Goal: Task Accomplishment & Management: Complete application form

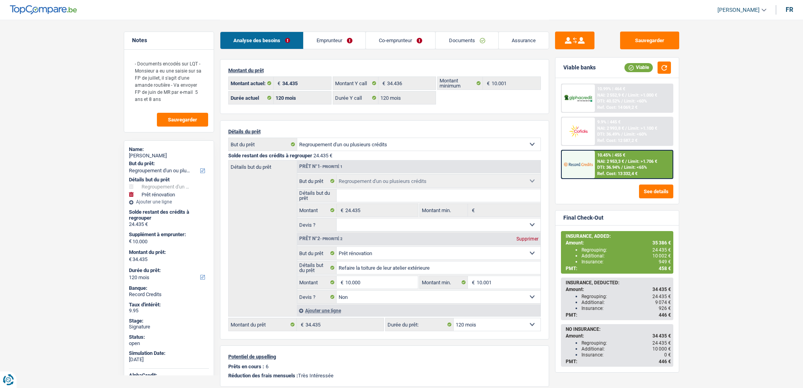
select select "refinancing"
select select "renovation"
select select "120"
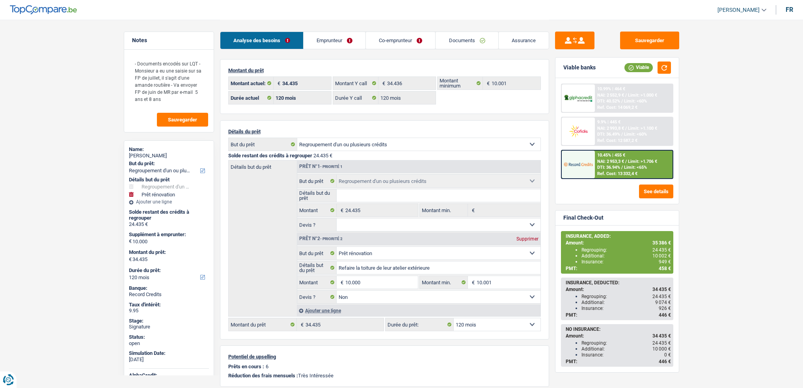
select select "120"
select select "refinancing"
select select "renovation"
select select "false"
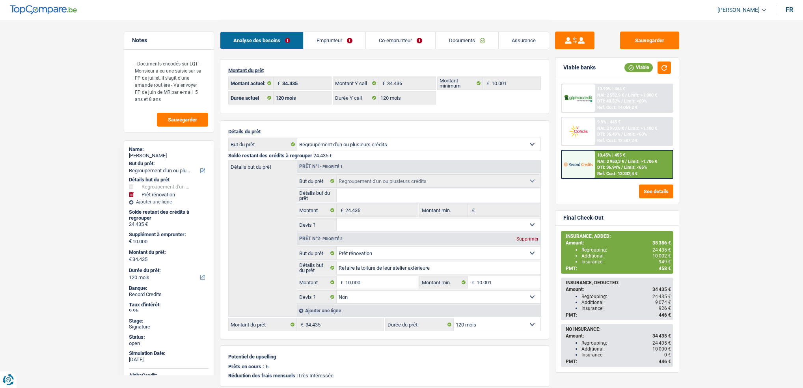
select select "120"
select select "publicEmployee"
select select "familyAllowances"
select select "netSalary"
select select "mealVouchers"
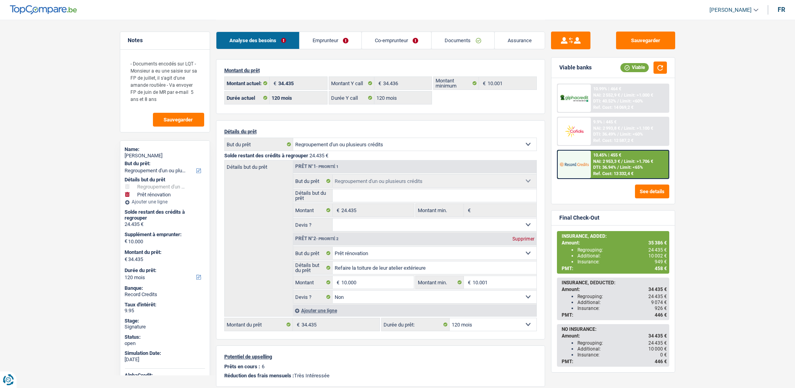
click at [336, 67] on p "Montant du prêt" at bounding box center [380, 70] width 313 height 6
click at [336, 56] on div "Analyse des besoins Emprunteur Co-emprunteur Documents Assurance Montant du prê…" at bounding box center [380, 241] width 329 height 443
click at [337, 39] on link "Emprunteur" at bounding box center [331, 40] width 62 height 17
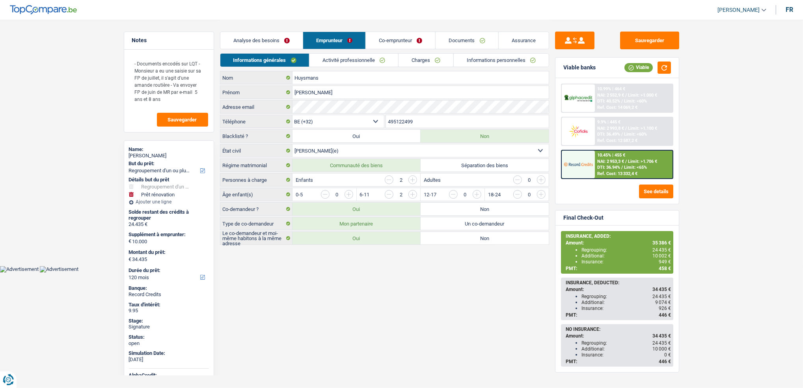
click at [336, 64] on link "Activité professionnelle" at bounding box center [354, 60] width 89 height 13
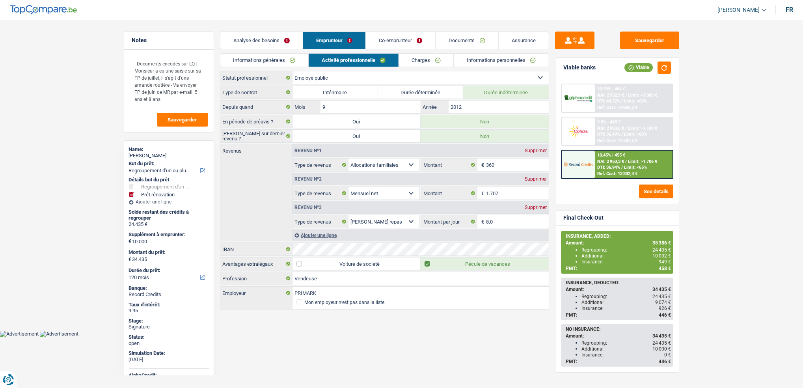
click at [393, 37] on link "Co-emprunteur" at bounding box center [400, 40] width 69 height 17
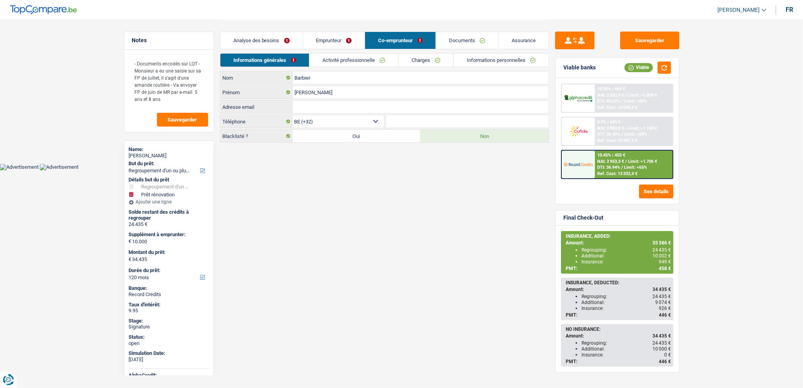
click at [371, 61] on link "Activité professionnelle" at bounding box center [354, 60] width 89 height 13
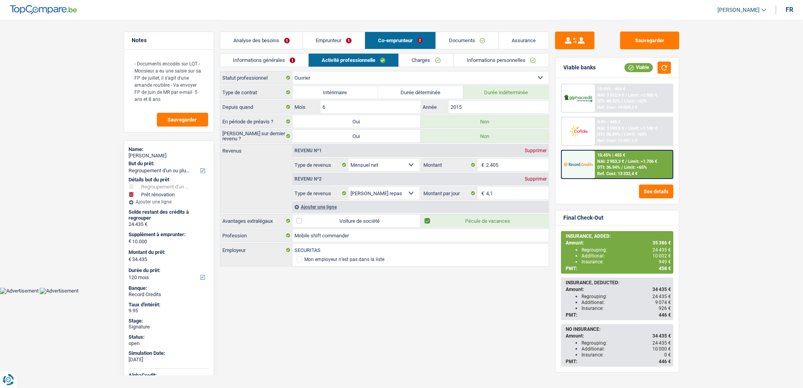
click at [352, 33] on link "Emprunteur" at bounding box center [334, 40] width 62 height 17
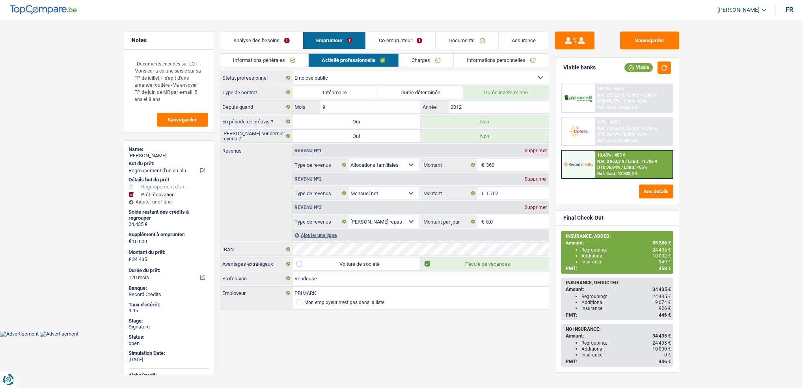
click at [391, 43] on link "Co-emprunteur" at bounding box center [400, 40] width 69 height 17
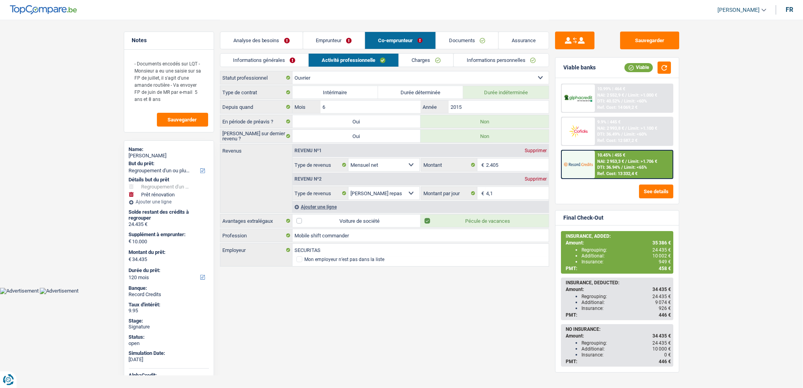
click at [295, 286] on main "Notes - Documents encodés sur LQT - Monsieur a eu une saisie sur sa FP de juill…" at bounding box center [401, 143] width 803 height 287
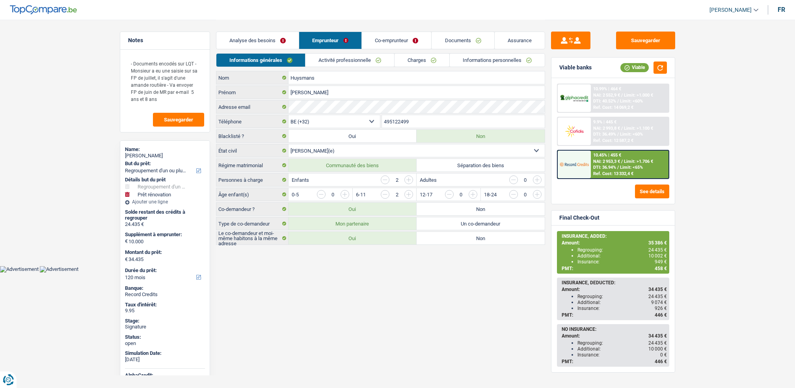
select select "refinancing"
select select "renovation"
select select "120"
select select "32"
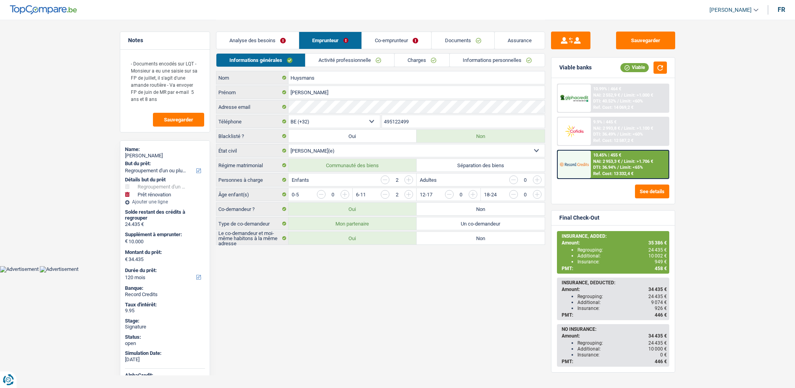
select select "married"
select select "ownerWithMortgage"
select select "BE"
select select "mortgage"
select select "240"
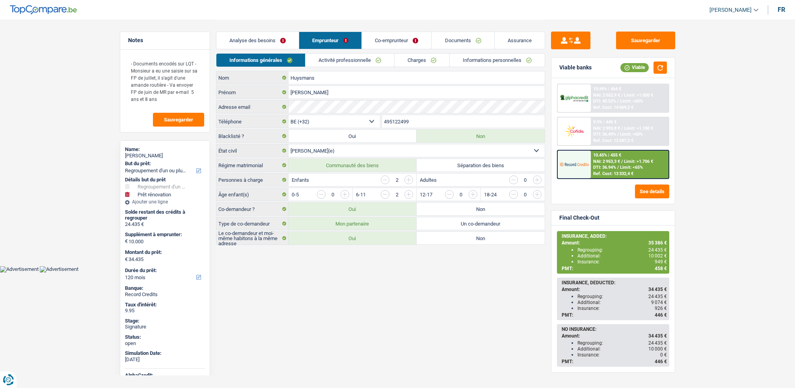
select select "carLoan"
select select "84"
select select "carLoan"
select select "60"
select select "cardOrCredit"
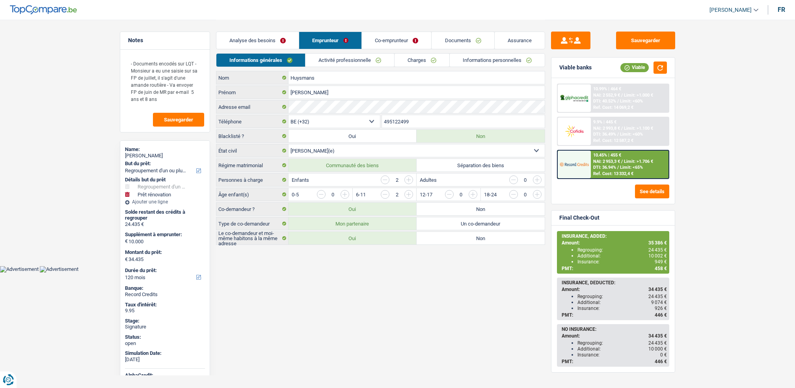
select select "cardOrCredit"
select select "renovationLoan"
select select "120"
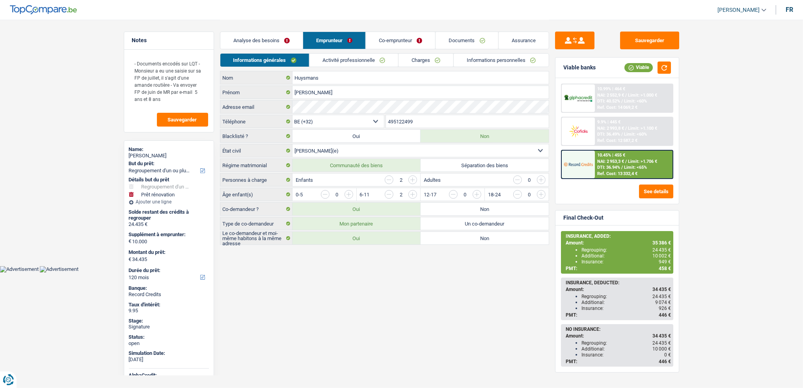
click at [347, 52] on div "Analyse des besoins Emprunteur Co-emprunteur Documents Assurance" at bounding box center [384, 37] width 329 height 34
click at [381, 61] on link "Activité professionnelle" at bounding box center [354, 60] width 89 height 13
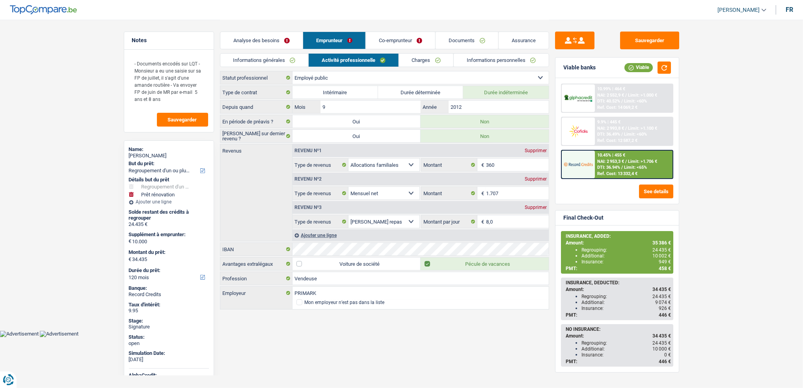
click at [418, 63] on link "Charges" at bounding box center [426, 60] width 55 height 13
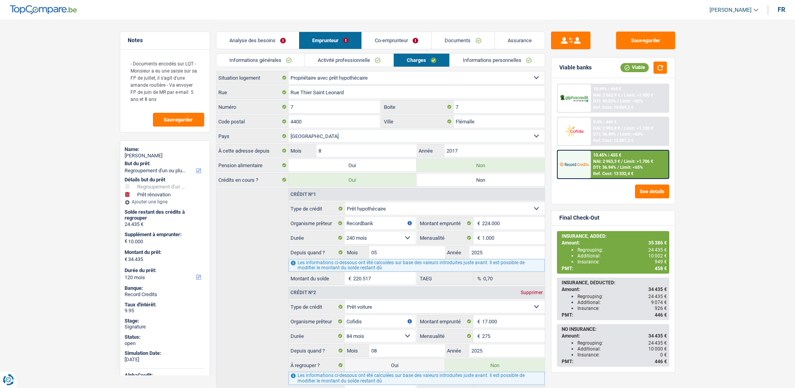
click at [371, 59] on link "Activité professionnelle" at bounding box center [349, 60] width 89 height 13
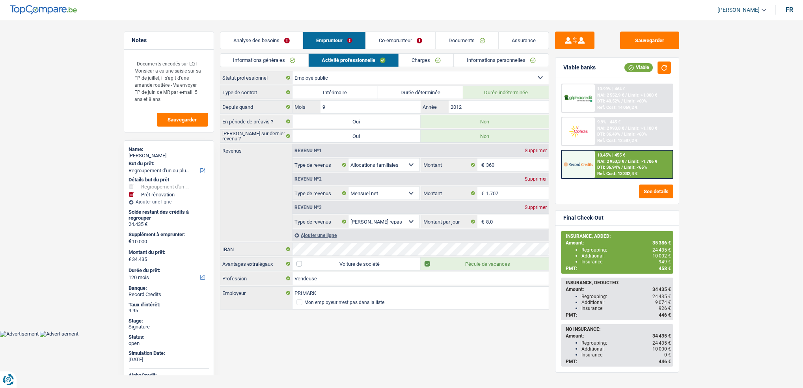
click at [420, 55] on link "Charges" at bounding box center [426, 60] width 55 height 13
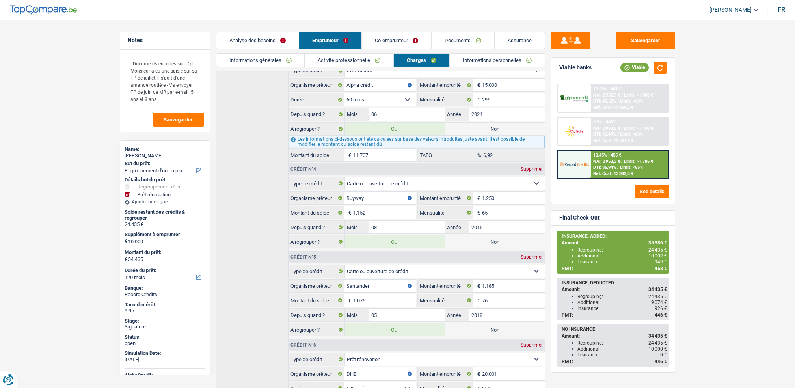
scroll to position [297, 0]
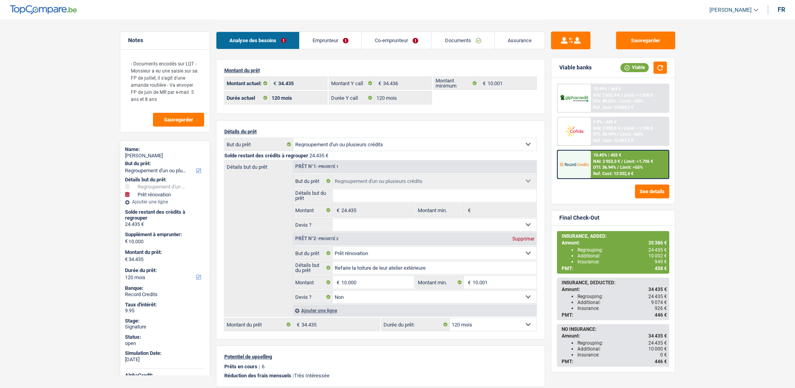
select select "refinancing"
select select "renovation"
select select "120"
select select "32"
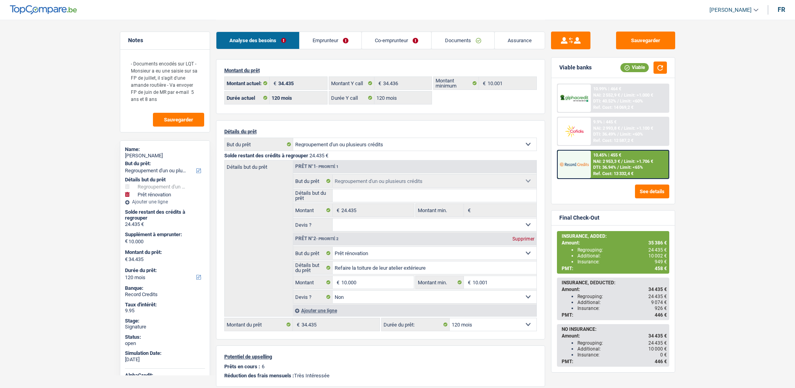
select select "married"
click at [333, 45] on link "Emprunteur" at bounding box center [331, 40] width 62 height 17
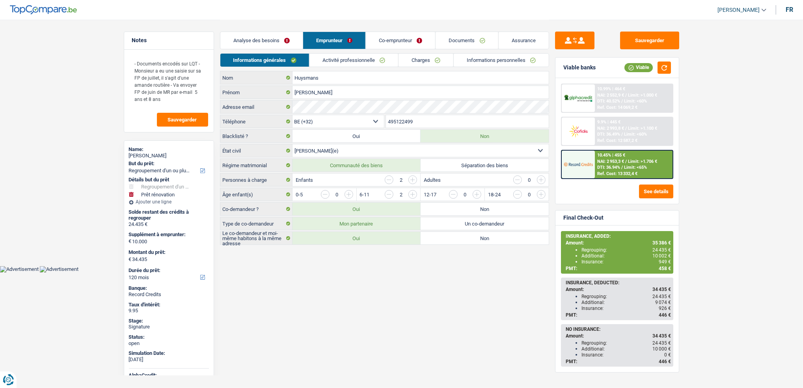
click at [467, 272] on html "Vous avez le contrôle de vos données Nous utilisons des cookies, tout comme nos…" at bounding box center [401, 136] width 803 height 272
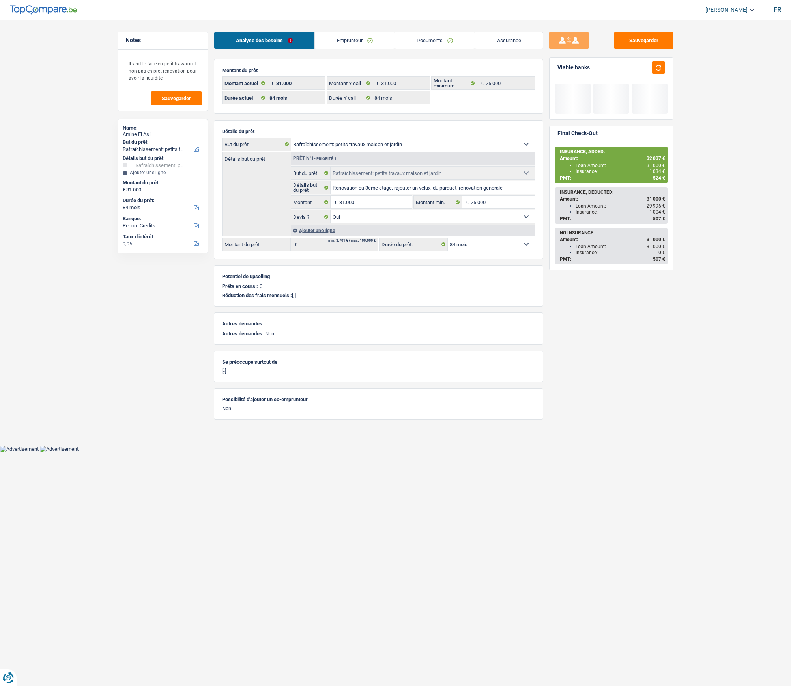
select select "houseOrGarden"
select select "84"
select select "32"
select select "single"
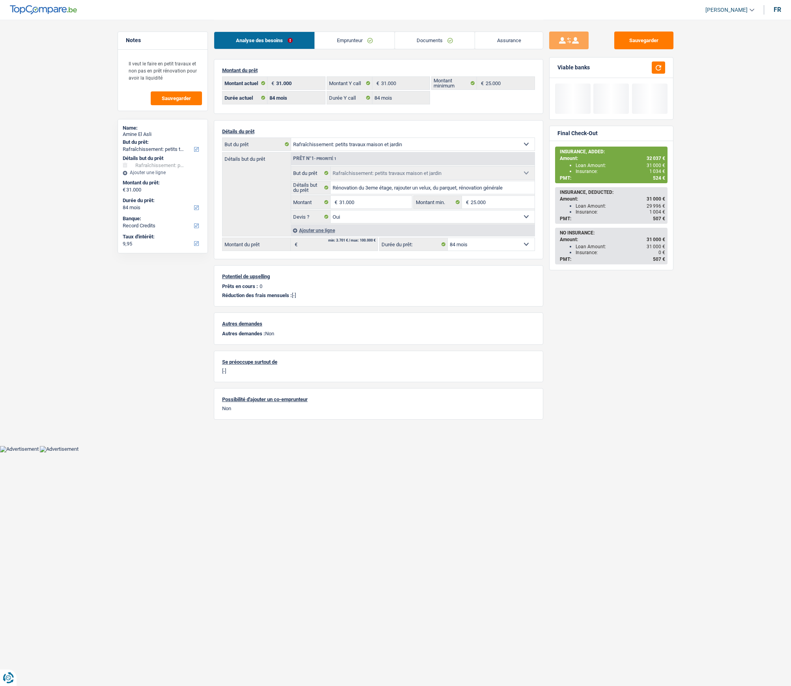
click at [322, 41] on link "Emprunteur" at bounding box center [355, 40] width 80 height 17
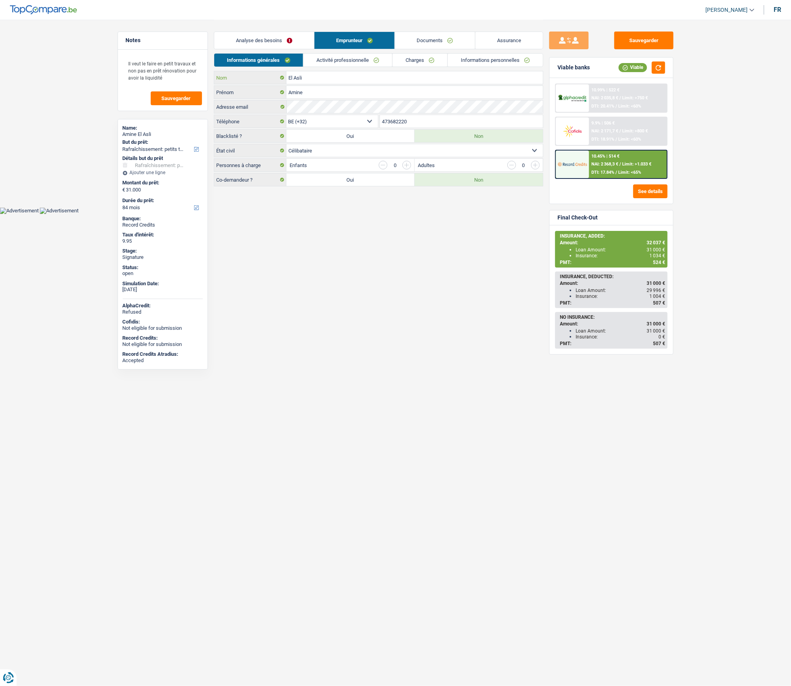
click at [309, 78] on input "El Asli" at bounding box center [414, 77] width 256 height 13
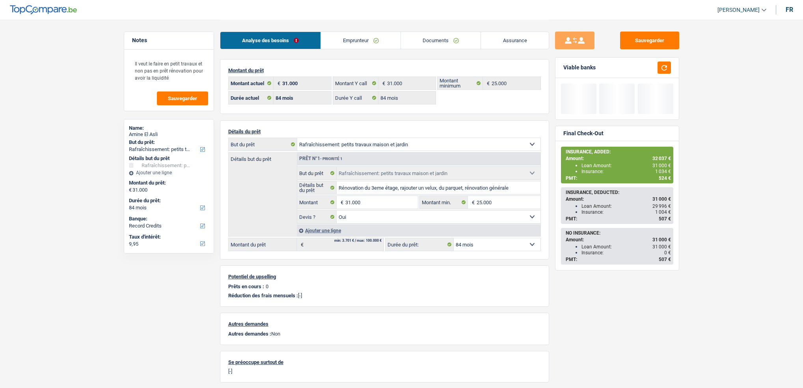
select select "houseOrGarden"
select select "84"
select select "record credits"
select select "84"
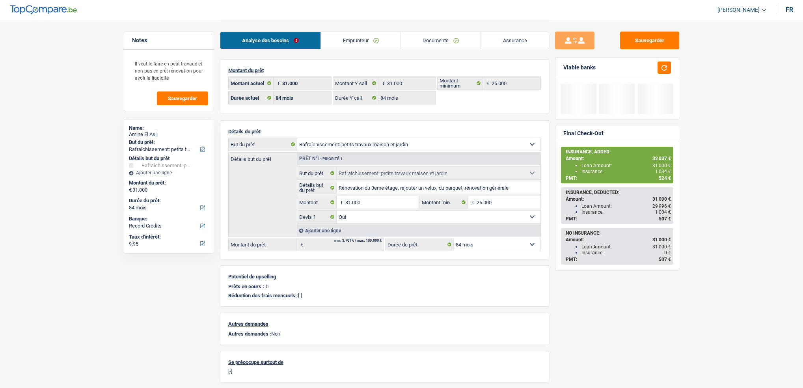
select select "84"
select select "houseOrGarden"
select select "yes"
select select "84"
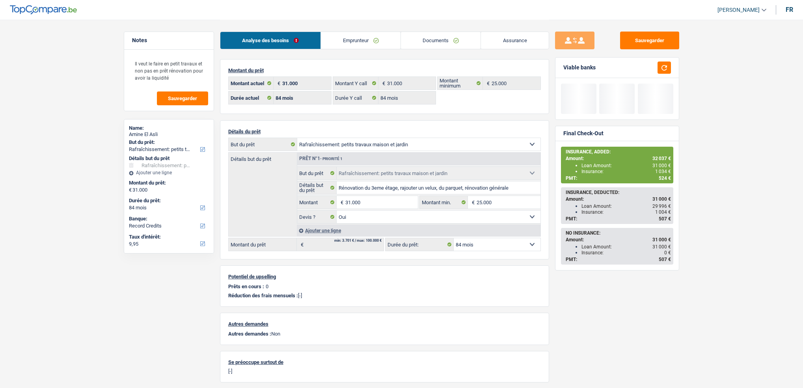
select select "32"
select select "single"
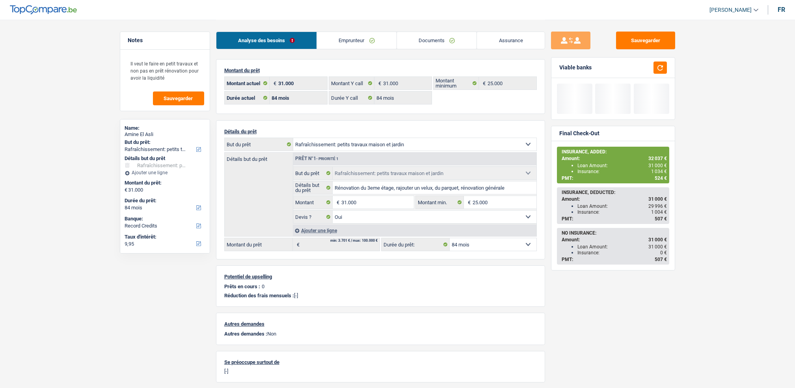
click at [373, 40] on link "Emprunteur" at bounding box center [357, 40] width 80 height 17
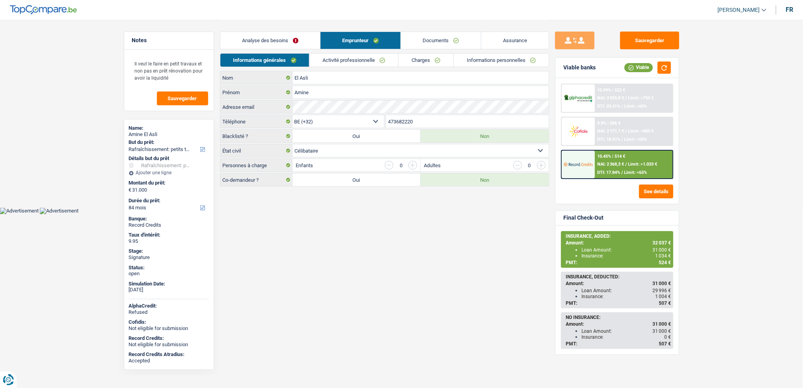
click at [356, 63] on link "Activité professionnelle" at bounding box center [354, 60] width 89 height 13
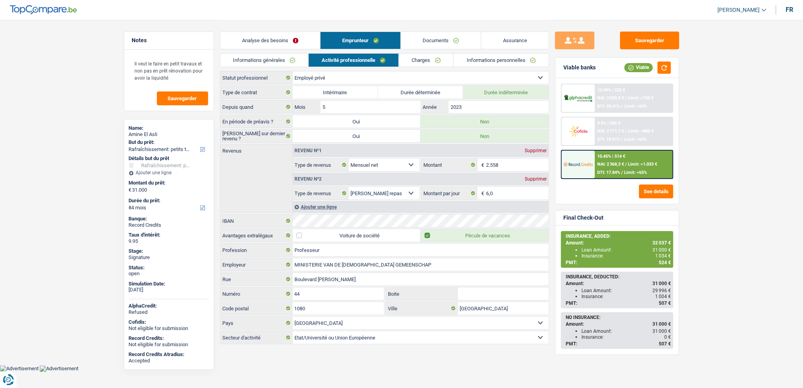
click at [417, 62] on link "Charges" at bounding box center [426, 60] width 55 height 13
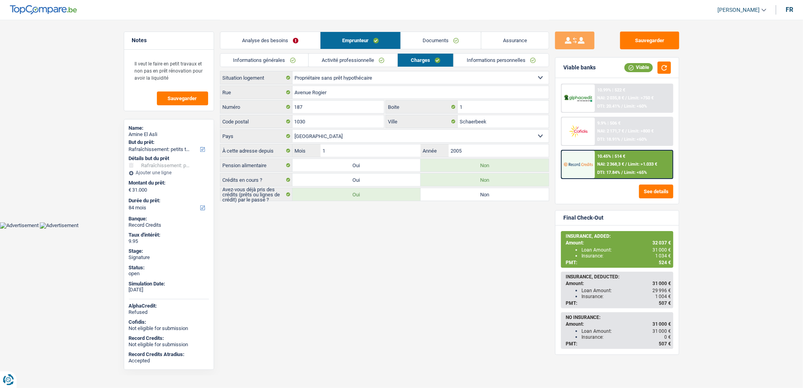
click at [381, 61] on link "Activité professionnelle" at bounding box center [353, 60] width 89 height 13
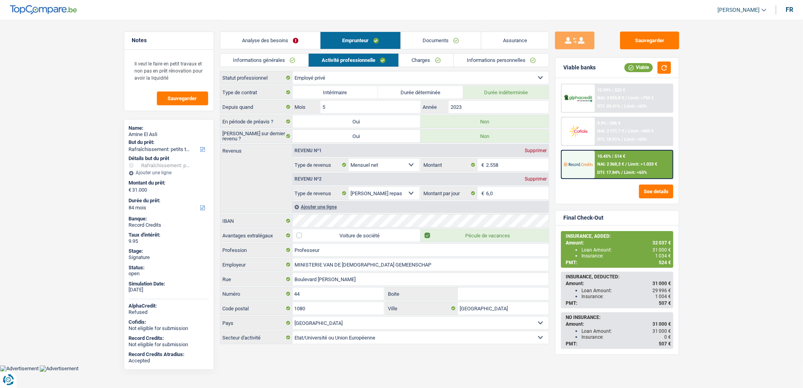
click at [415, 62] on link "Charges" at bounding box center [426, 60] width 55 height 13
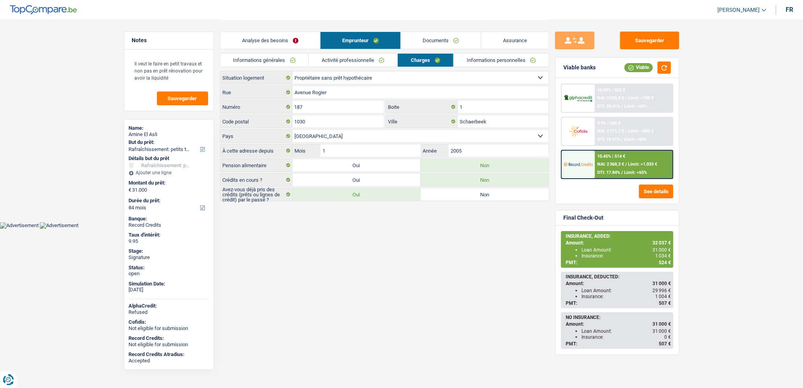
click at [379, 69] on div "Informations générales Activité professionnelle Charges Informations personnell…" at bounding box center [384, 62] width 329 height 18
click at [375, 62] on link "Activité professionnelle" at bounding box center [353, 60] width 89 height 13
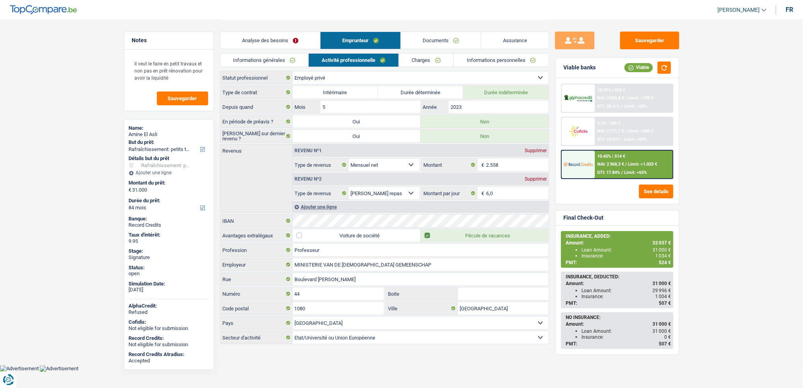
click at [407, 62] on link "Charges" at bounding box center [426, 60] width 55 height 13
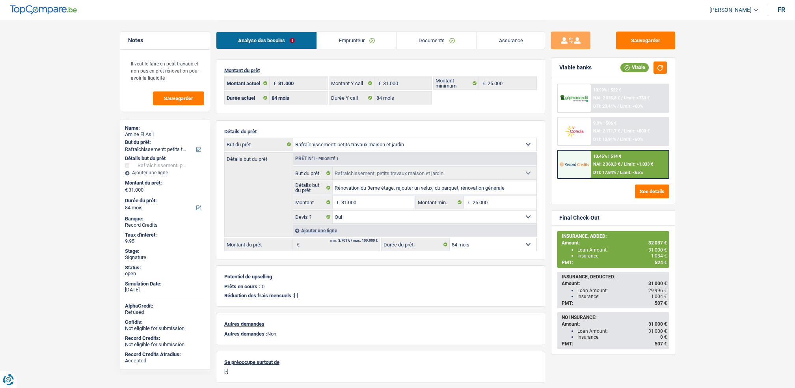
select select "houseOrGarden"
select select "84"
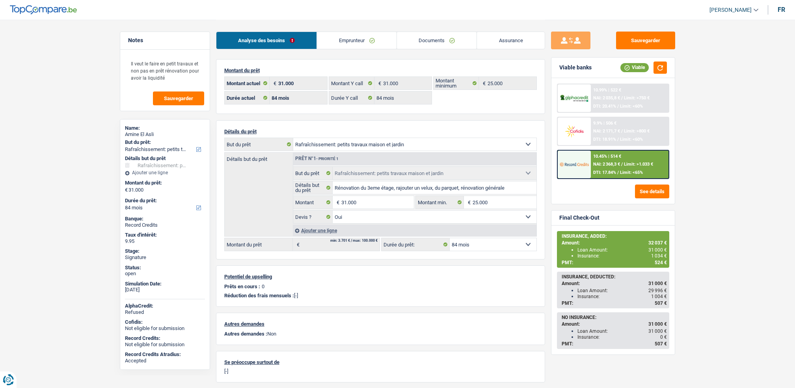
select select "houseOrGarden"
select select "yes"
select select "84"
select select "32"
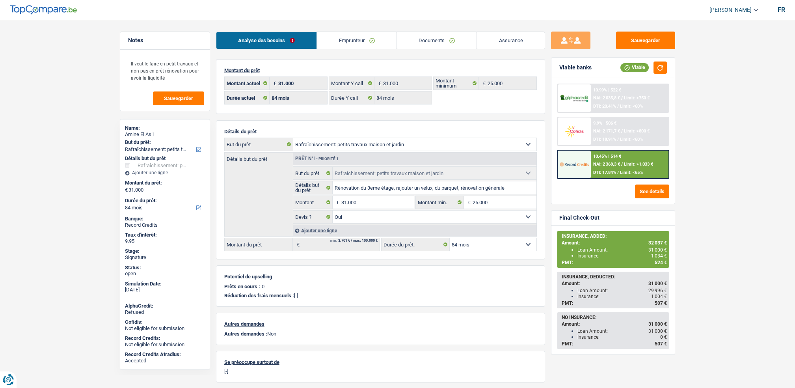
select select "single"
click at [323, 49] on div "Analyse des besoins Emprunteur Documents Assurance" at bounding box center [380, 37] width 329 height 34
click at [339, 42] on link "Emprunteur" at bounding box center [357, 40] width 80 height 17
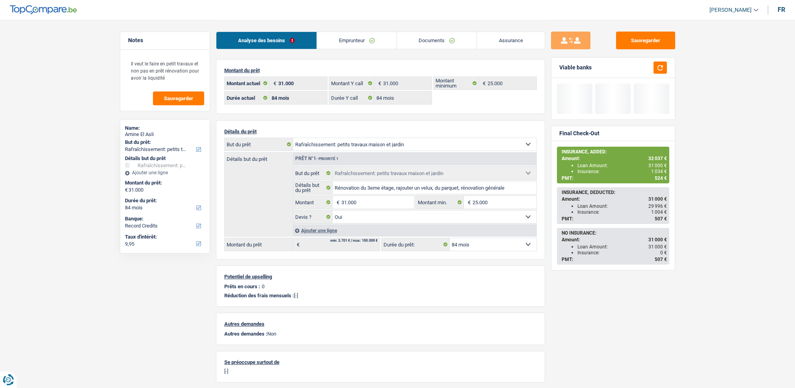
select select "houseOrGarden"
select select "84"
select select "record credits"
drag, startPoint x: 0, startPoint y: 0, endPoint x: 427, endPoint y: 45, distance: 429.4
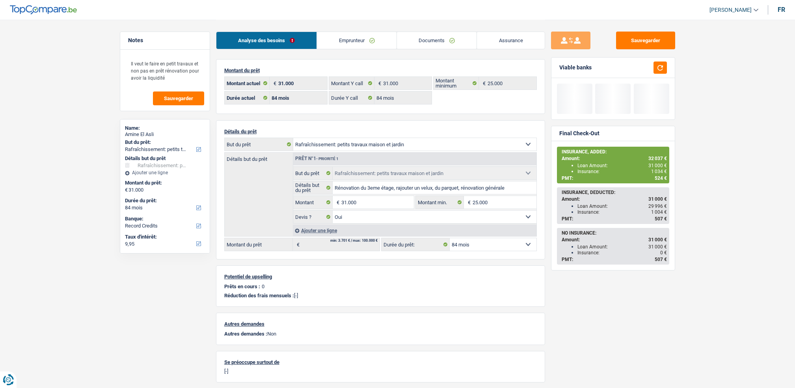
click at [428, 45] on link "Documents" at bounding box center [437, 40] width 80 height 17
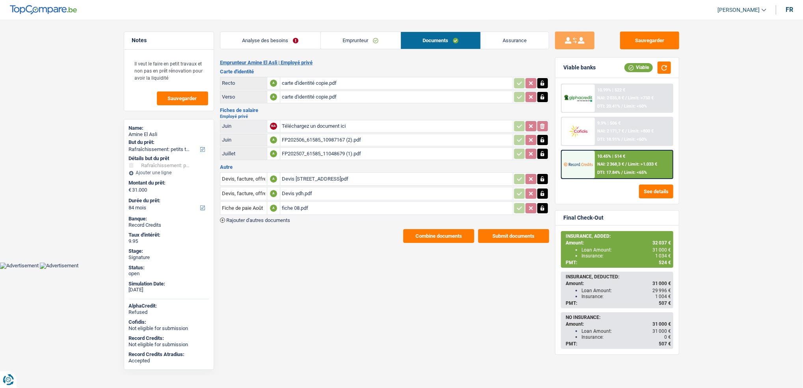
click at [417, 233] on button "Combine documents" at bounding box center [438, 236] width 71 height 14
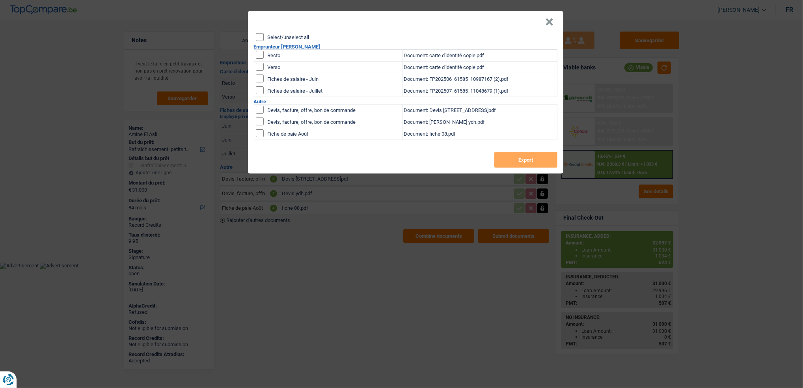
drag, startPoint x: 262, startPoint y: 51, endPoint x: 259, endPoint y: 62, distance: 10.9
click at [261, 51] on input "checkbox" at bounding box center [260, 55] width 8 height 8
checkbox input "true"
click at [259, 63] on input "checkbox" at bounding box center [260, 67] width 8 height 8
checkbox input "true"
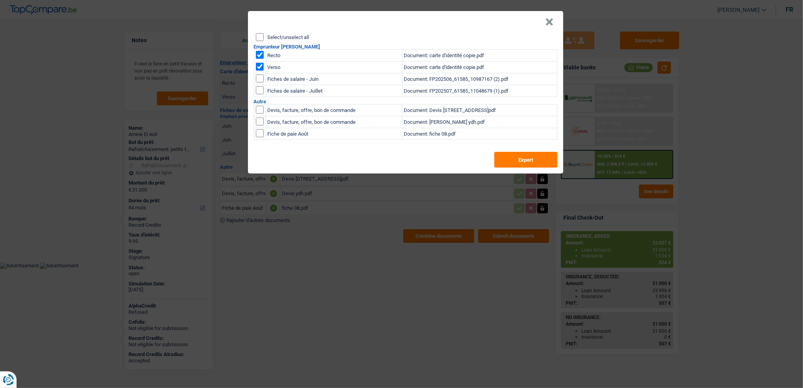
click at [521, 168] on div "Select/unselect all Emprunteur Amine El Asli Recto Document: carte d'identité c…" at bounding box center [405, 103] width 315 height 140
click at [520, 165] on button "Export" at bounding box center [525, 160] width 63 height 16
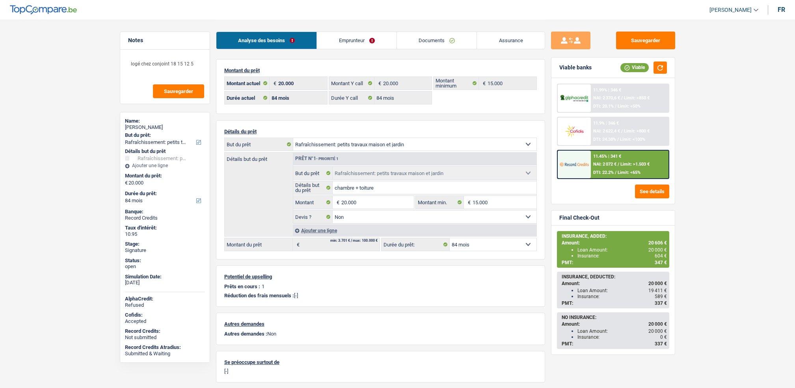
select select "houseOrGarden"
select select "84"
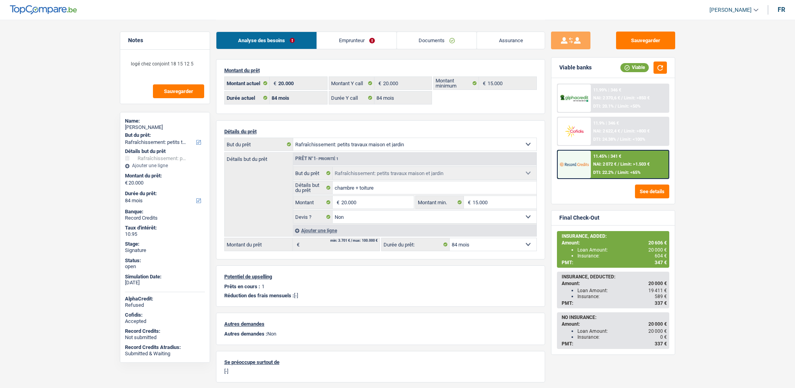
select select "houseOrGarden"
select select "false"
select select "84"
click at [588, 124] on img at bounding box center [574, 131] width 29 height 15
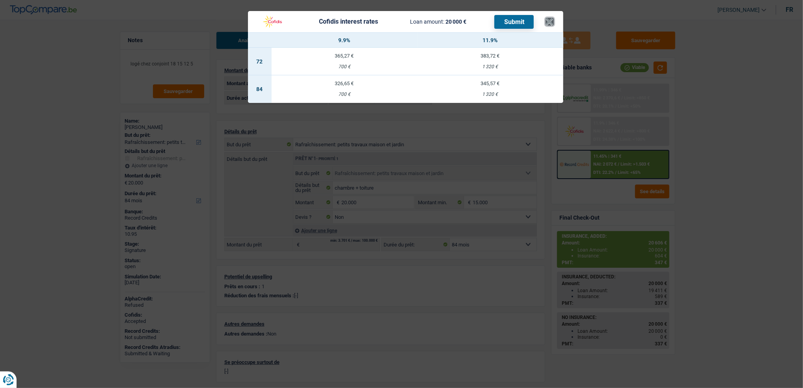
click at [547, 21] on button "×" at bounding box center [550, 22] width 8 height 8
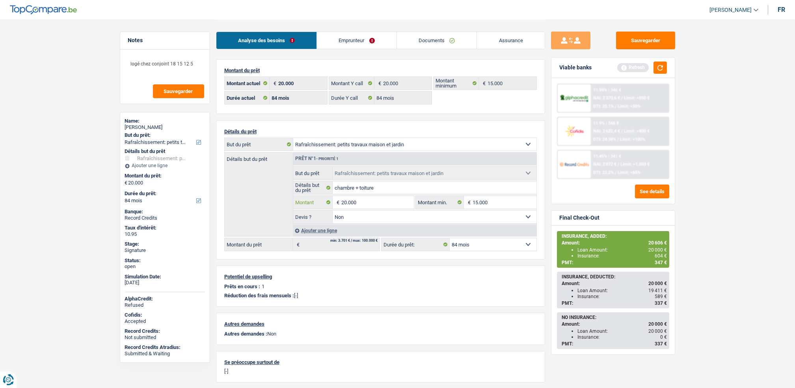
click at [363, 199] on input "20.000" at bounding box center [377, 202] width 72 height 13
click at [347, 202] on input "20.000" at bounding box center [377, 202] width 72 height 13
type input "21.000"
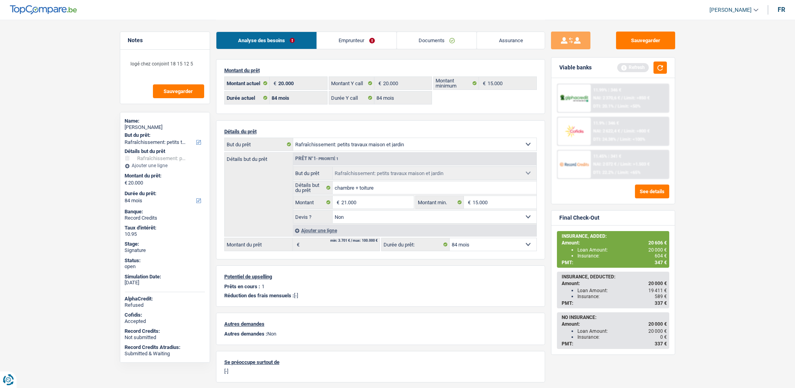
select select "120"
type input "21.000"
select select "120"
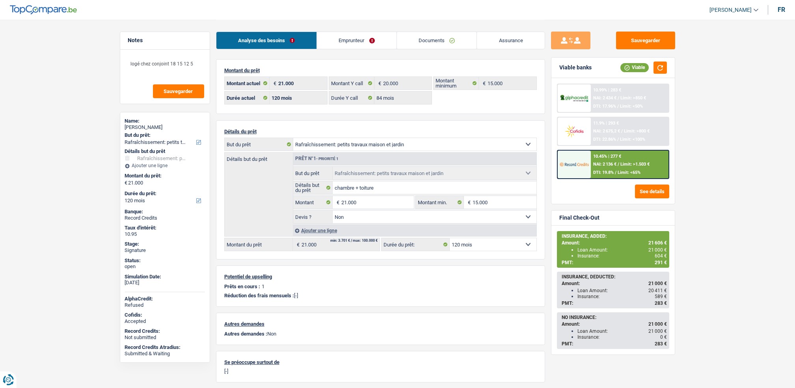
click at [588, 129] on img at bounding box center [574, 131] width 29 height 15
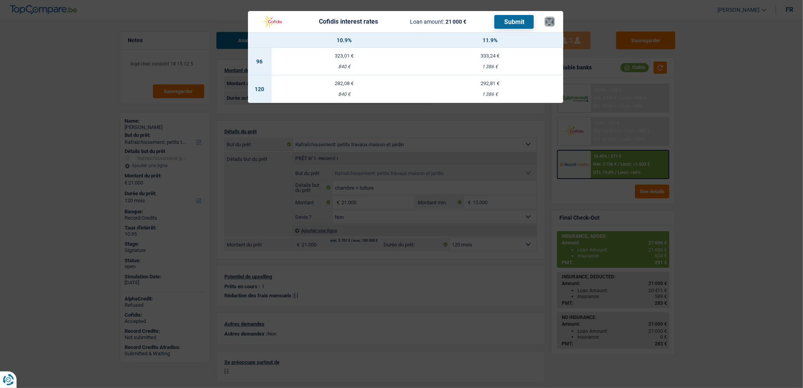
click at [550, 20] on button "×" at bounding box center [550, 22] width 8 height 8
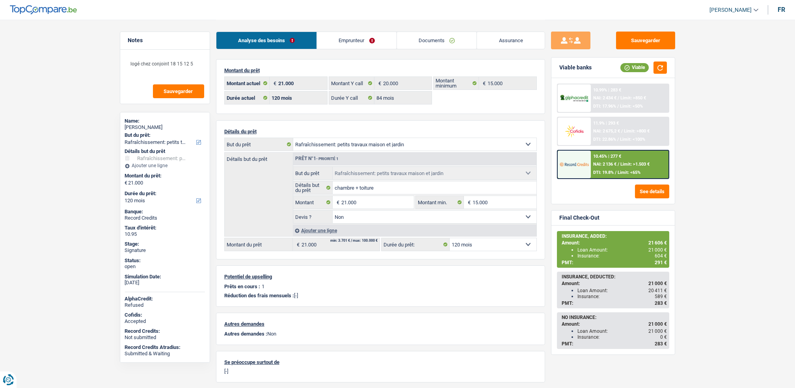
click at [586, 162] on img at bounding box center [574, 164] width 29 height 15
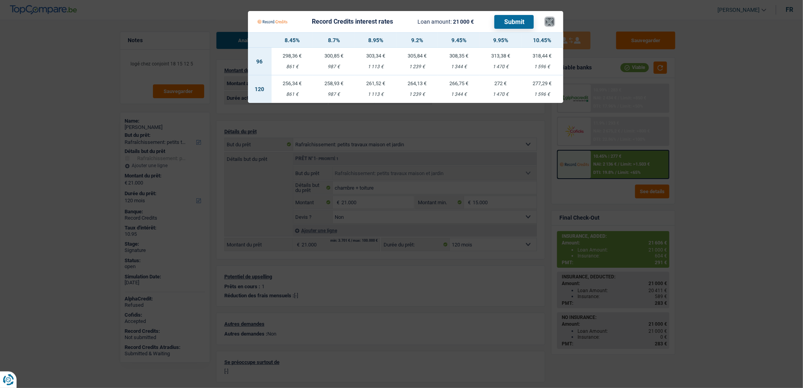
click at [550, 21] on button "×" at bounding box center [550, 22] width 8 height 8
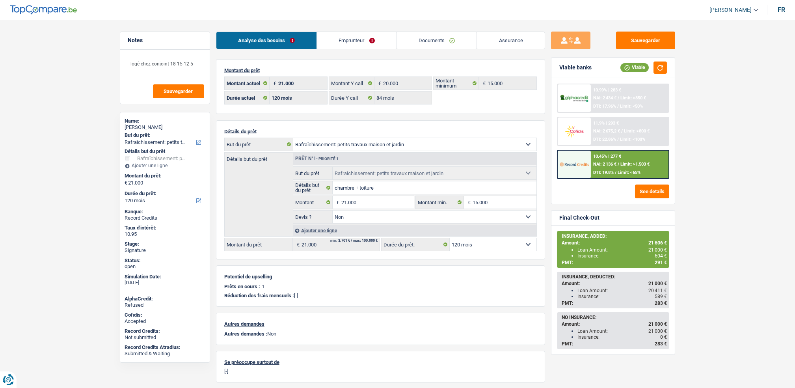
click at [632, 123] on div "11.9% | 293 € NAI: 2 675,2 € / Limit: >800 € DTI: 22.86% / Limit: <100%" at bounding box center [630, 132] width 78 height 28
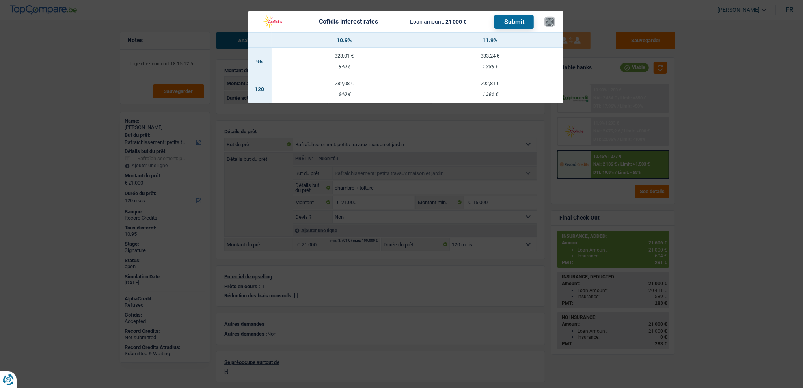
drag, startPoint x: 552, startPoint y: 18, endPoint x: 549, endPoint y: 26, distance: 9.0
click at [549, 26] on button "×" at bounding box center [550, 22] width 8 height 8
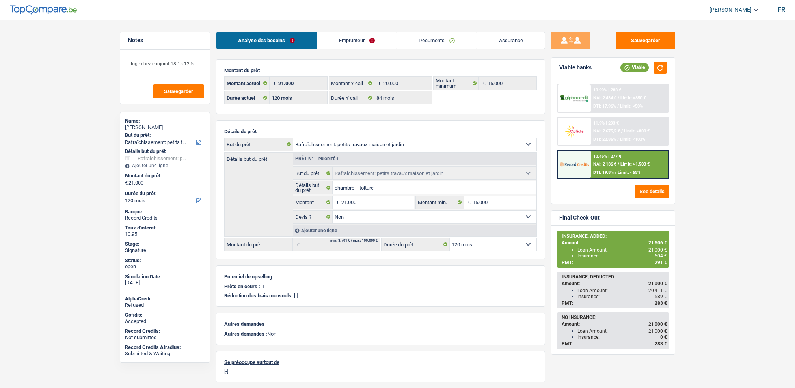
select select "houseOrGarden"
select select "120"
select select "84"
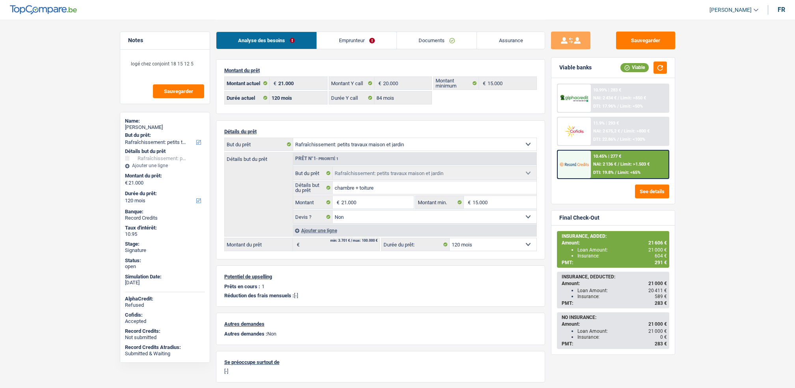
select select "houseOrGarden"
select select "false"
select select "120"
click at [588, 121] on div at bounding box center [574, 132] width 33 height 28
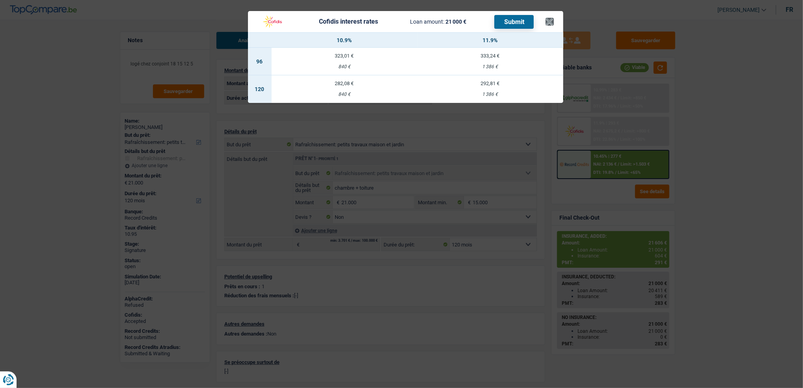
click at [553, 21] on header "Cofidis interest rates Loan amount: 21 000 € Submit ×" at bounding box center [405, 21] width 315 height 21
click at [553, 20] on button "×" at bounding box center [550, 22] width 8 height 8
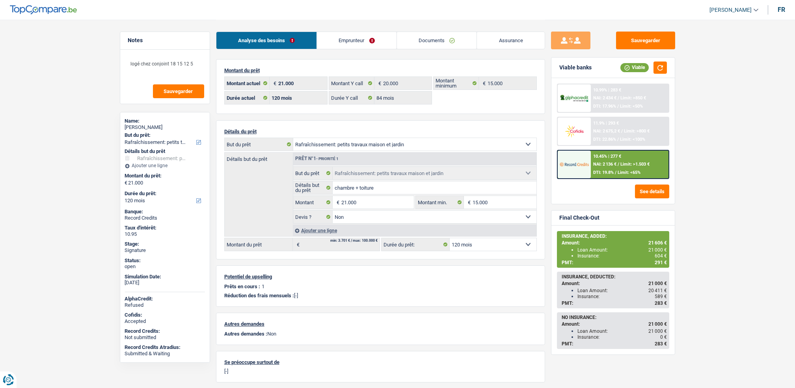
click at [346, 40] on link "Emprunteur" at bounding box center [357, 40] width 80 height 17
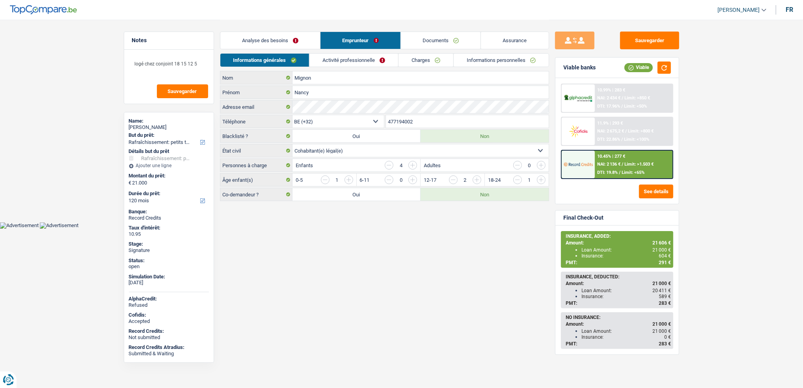
click at [595, 130] on div "11.9% | 293 € NAI: 2 675,2 € / Limit: >800 € DTI: 22.86% / Limit: <100%" at bounding box center [634, 132] width 78 height 28
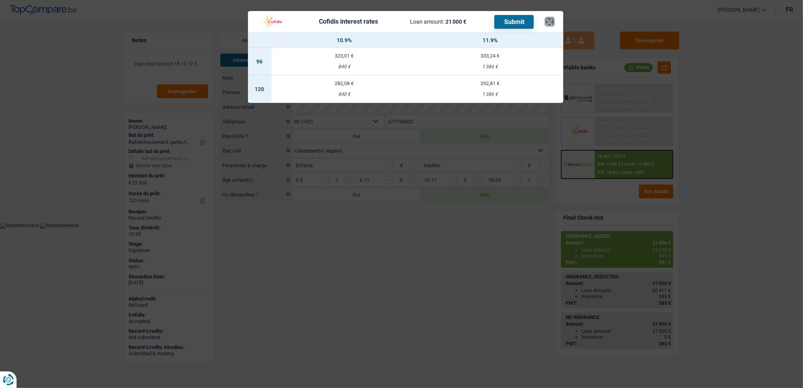
click at [552, 24] on button "×" at bounding box center [550, 22] width 8 height 8
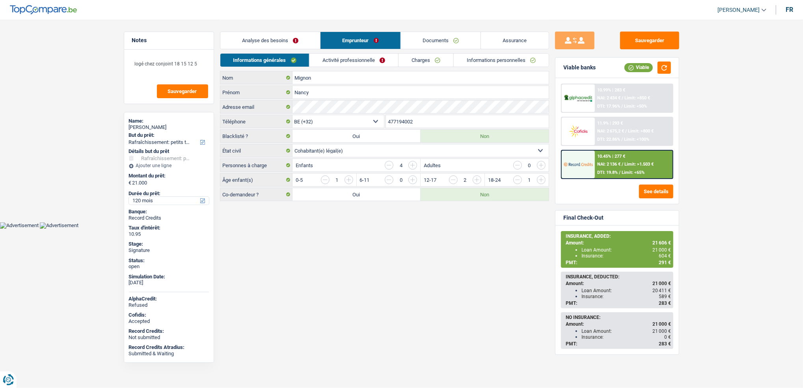
click at [194, 199] on select "12 mois 18 mois 24 mois 30 mois 36 mois 42 mois 48 mois 60 mois 72 mois 84 mois…" at bounding box center [169, 201] width 80 height 8
select select "84"
click at [129, 197] on select "12 mois 18 mois 24 mois 30 mois 36 mois 42 mois 48 mois 60 mois 72 mois 84 mois…" at bounding box center [169, 201] width 80 height 8
click at [600, 121] on div "11.9% | 363 €" at bounding box center [610, 123] width 26 height 5
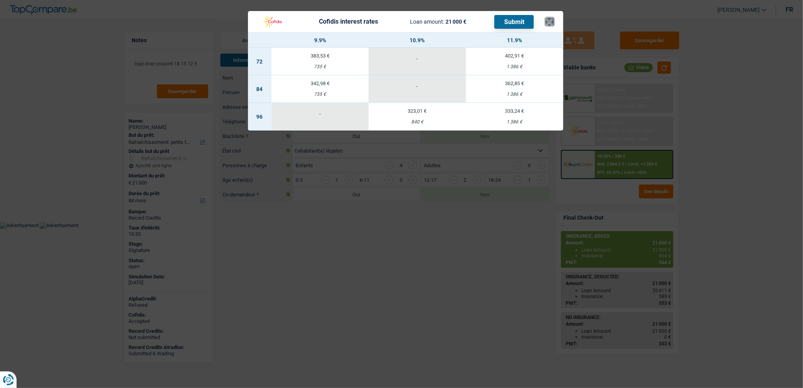
click at [552, 22] on button "×" at bounding box center [550, 22] width 8 height 8
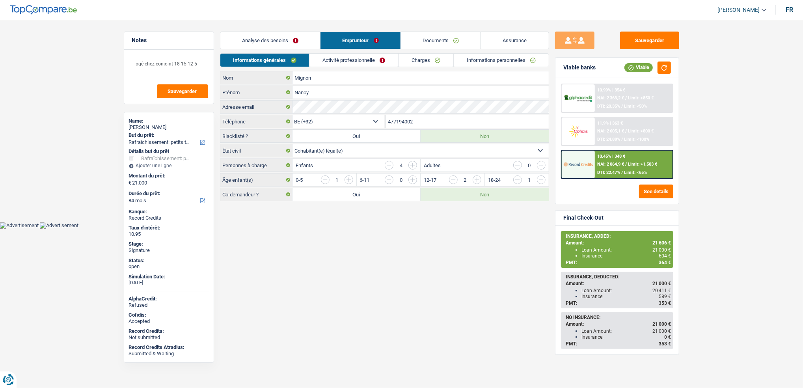
click at [471, 56] on link "Informations personnelles" at bounding box center [501, 60] width 95 height 13
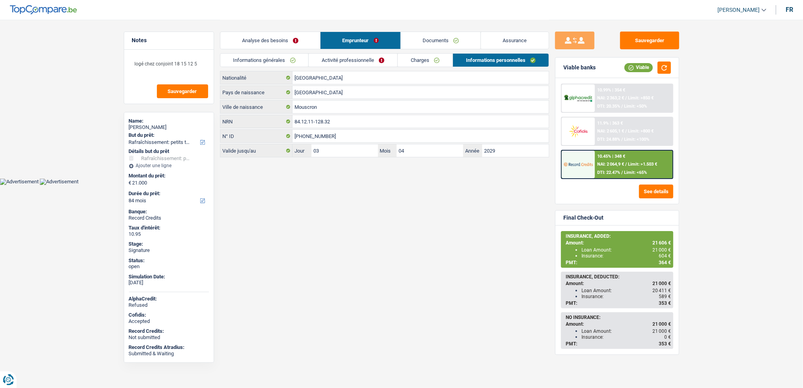
click at [582, 128] on img at bounding box center [578, 131] width 29 height 15
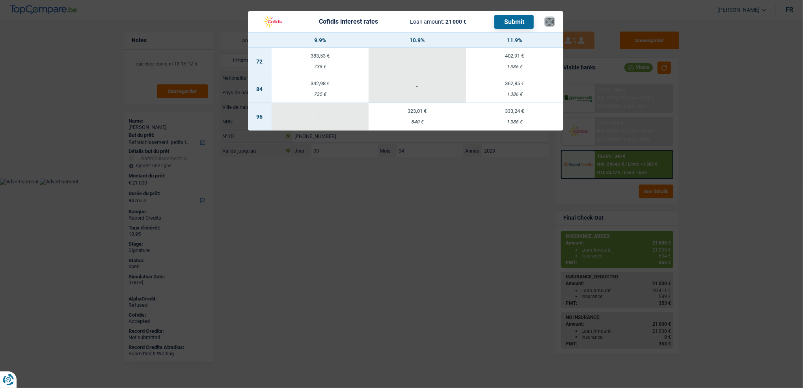
click at [546, 21] on button "×" at bounding box center [550, 22] width 8 height 8
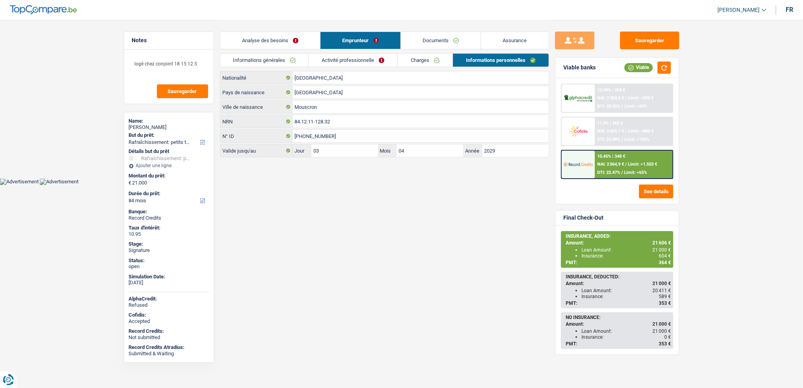
click at [595, 131] on div "11.9% | 363 € NAI: 2 605,1 € / Limit: >800 € DTI: 24.88% / Limit: <100%" at bounding box center [634, 132] width 78 height 28
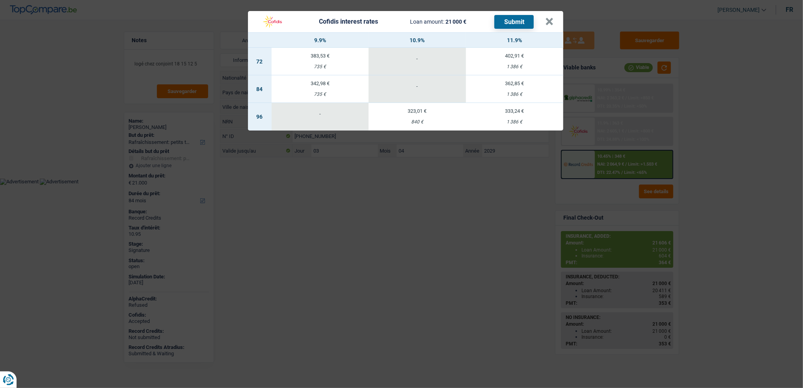
drag, startPoint x: 418, startPoint y: 88, endPoint x: 413, endPoint y: 86, distance: 5.1
click at [413, 86] on div "-" at bounding box center [417, 86] width 97 height 5
click at [386, 204] on div "Cofidis interest rates Loan amount: 21 000 € Submit × 9.9% 10.9% 11.9% 72 383,5…" at bounding box center [401, 194] width 803 height 388
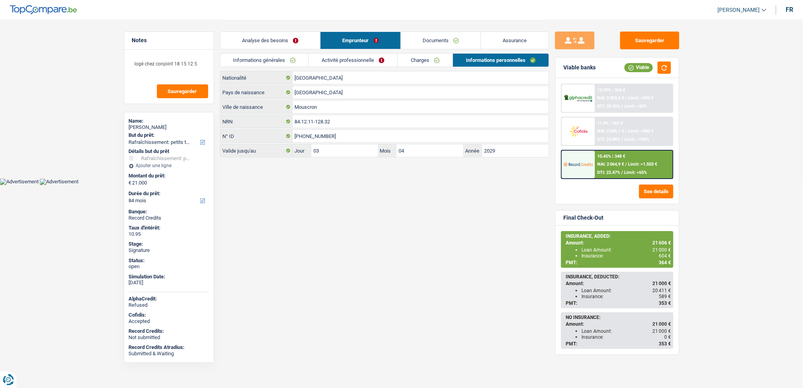
click at [602, 133] on div "11.9% | 363 € NAI: 2 605,1 € / Limit: >800 € DTI: 24.88% / Limit: <100%" at bounding box center [634, 132] width 78 height 28
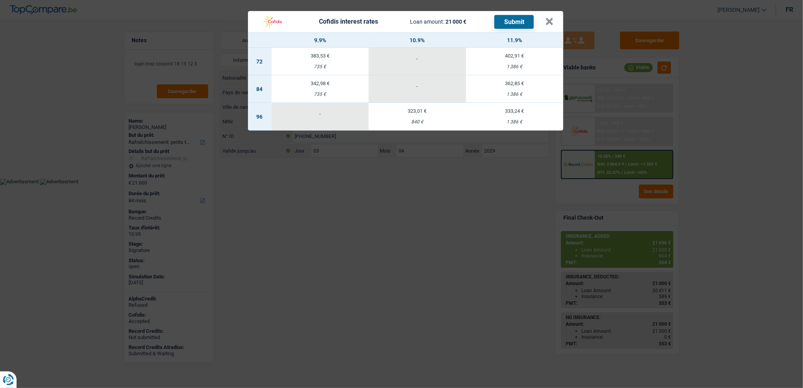
click at [293, 226] on div "Cofidis interest rates Loan amount: 21 000 € Submit × 9.9% 10.9% 11.9% 72 383,5…" at bounding box center [401, 194] width 803 height 388
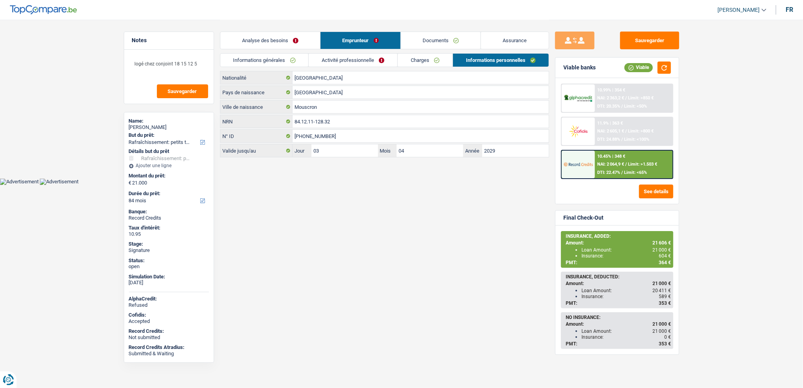
click at [325, 61] on link "Activité professionnelle" at bounding box center [353, 60] width 89 height 13
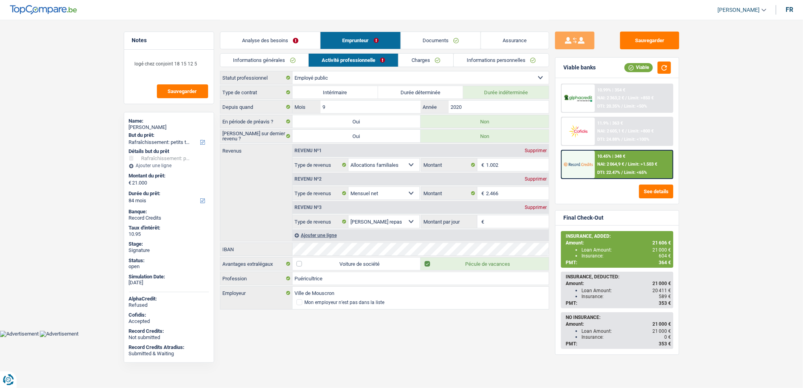
click at [276, 55] on link "Informations générales" at bounding box center [264, 60] width 88 height 13
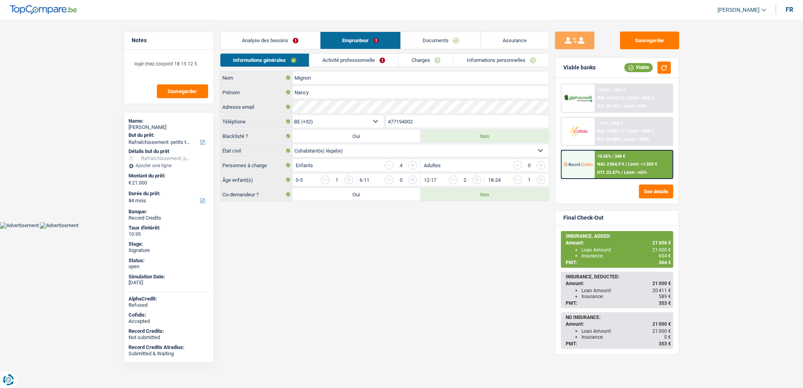
click at [338, 61] on link "Activité professionnelle" at bounding box center [354, 60] width 89 height 13
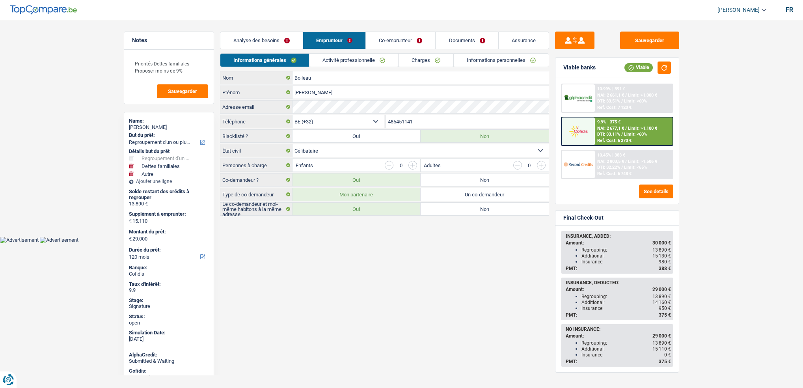
select select "refinancing"
select select "familyDebt"
select select "other"
select select "120"
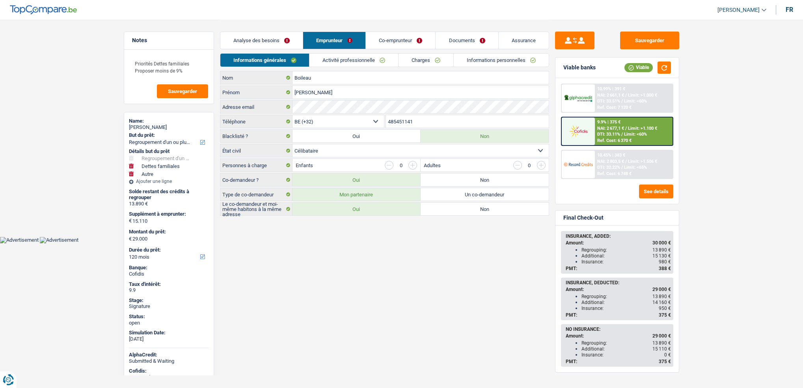
select select "32"
select select "single"
select select "mutuality"
select select "mutualityIndemnity"
select select "[DEMOGRAPHIC_DATA]"
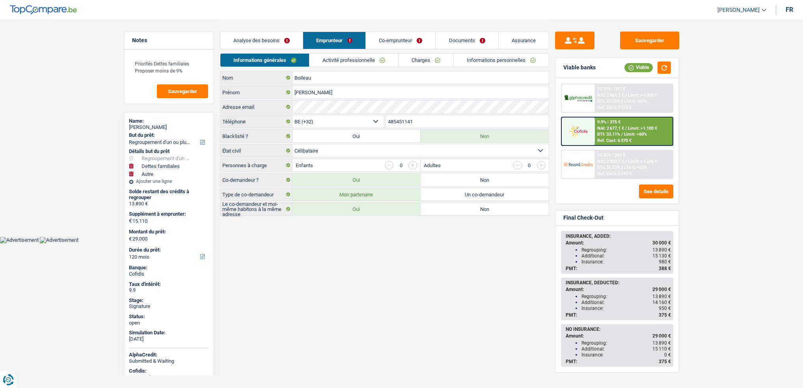
select select "BE"
click at [345, 53] on li "Activité professionnelle" at bounding box center [353, 60] width 89 height 14
click at [350, 61] on link "Activité professionnelle" at bounding box center [354, 60] width 89 height 13
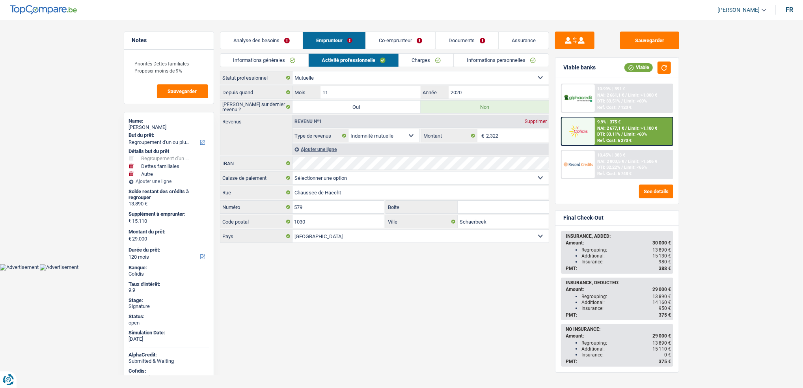
click at [404, 40] on link "Co-emprunteur" at bounding box center [400, 40] width 69 height 17
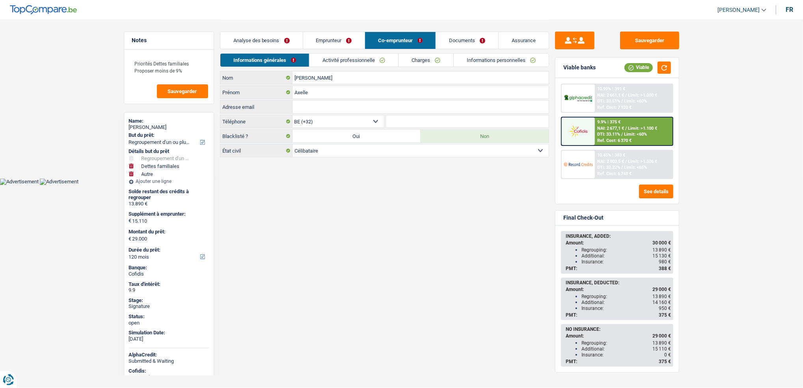
click at [360, 58] on link "Activité professionnelle" at bounding box center [354, 60] width 89 height 13
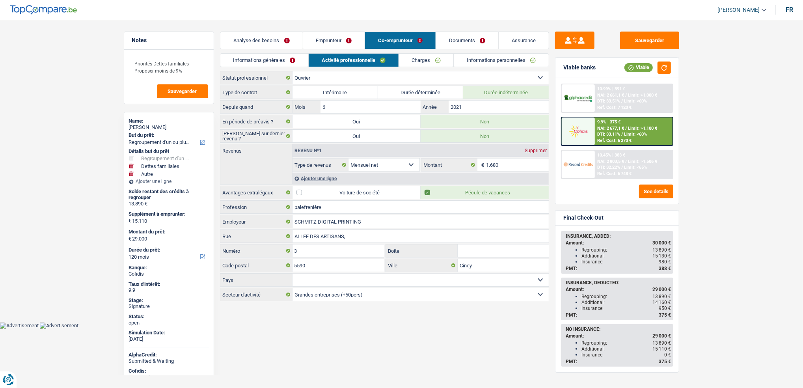
click at [361, 48] on link "Emprunteur" at bounding box center [334, 40] width 62 height 17
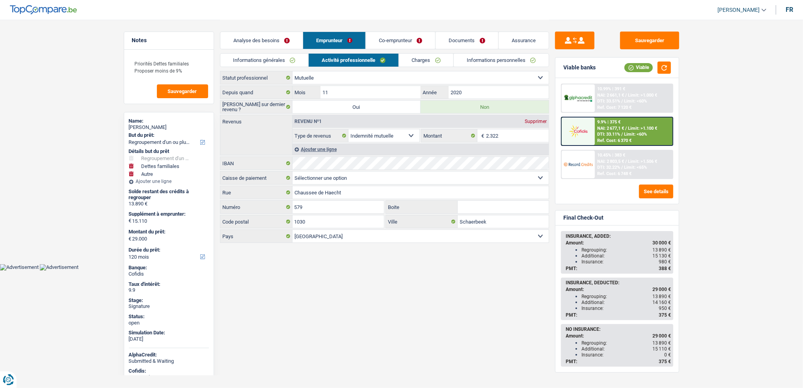
click at [289, 56] on link "Informations générales" at bounding box center [264, 60] width 88 height 13
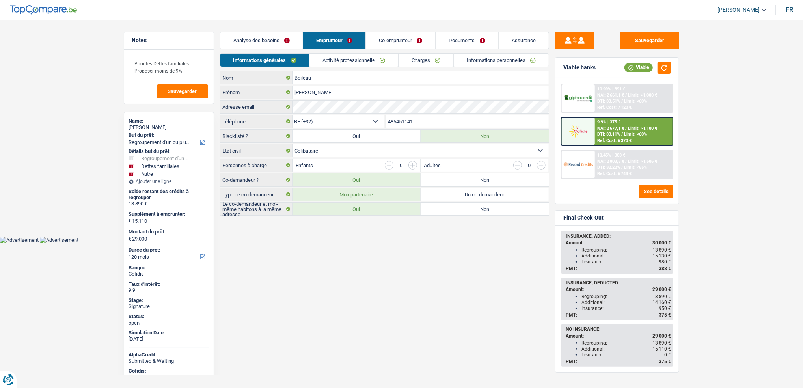
click at [341, 64] on link "Activité professionnelle" at bounding box center [354, 60] width 89 height 13
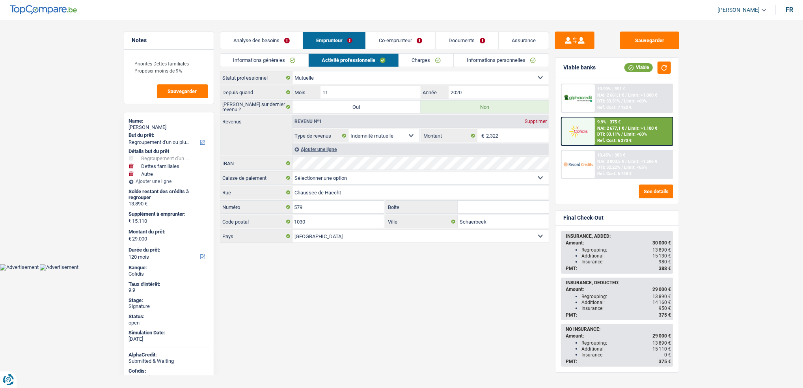
click at [387, 32] on link "Co-emprunteur" at bounding box center [400, 40] width 69 height 17
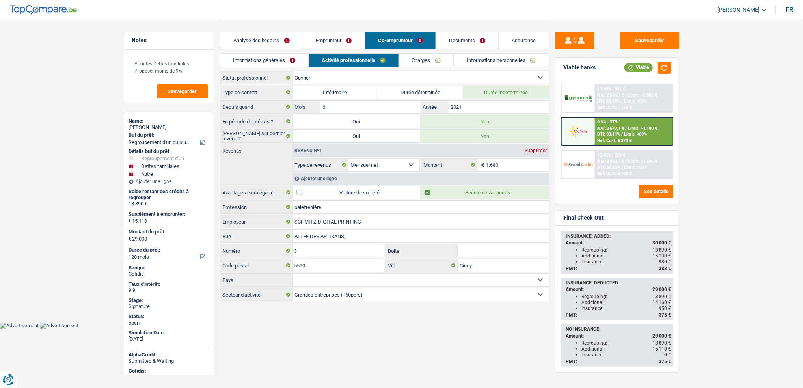
click at [330, 38] on link "Emprunteur" at bounding box center [334, 40] width 62 height 17
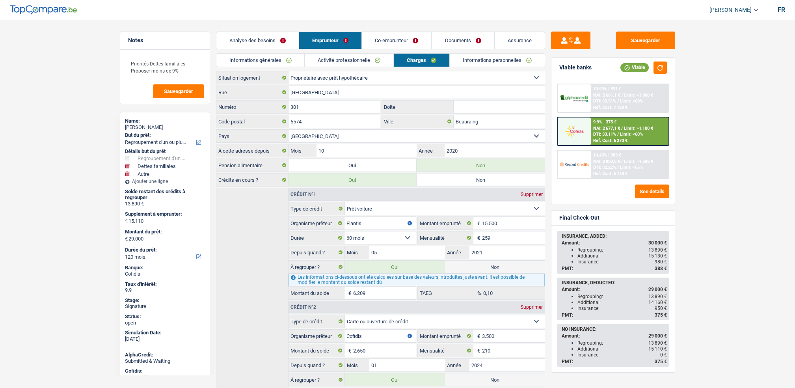
select select "refinancing"
select select "familyDebt"
select select "other"
select select "120"
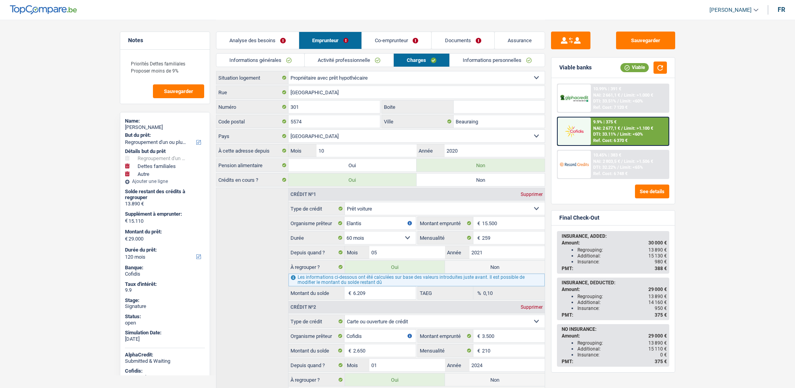
select select "ownerWithMortgage"
select select "BE"
select select "carLoan"
select select "60"
select select "cardOrCredit"
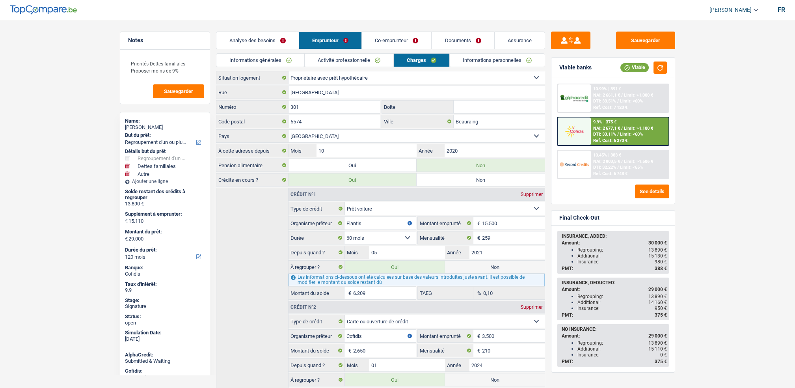
select select "carLoan"
select select "42"
select select "mortgage"
select select "300"
click at [333, 71] on div "Informations générales Activité professionnelle Charges Informations personnell…" at bounding box center [380, 62] width 329 height 18
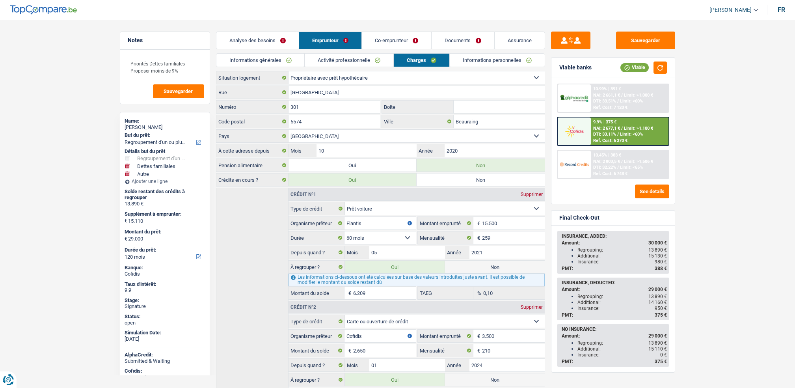
click at [331, 64] on link "Activité professionnelle" at bounding box center [349, 60] width 89 height 13
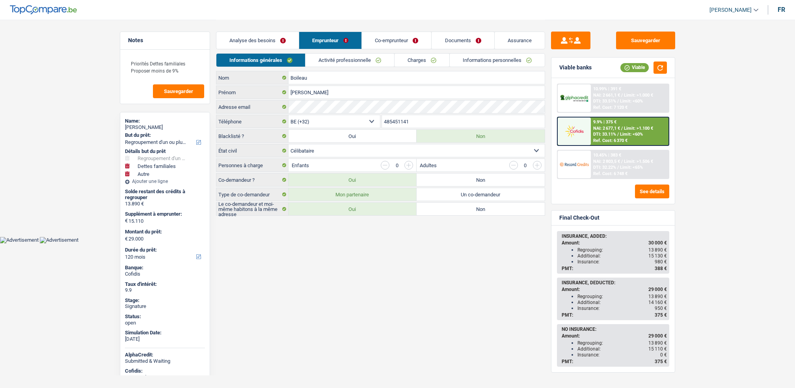
select select "refinancing"
select select "familyDebt"
select select "other"
select select "120"
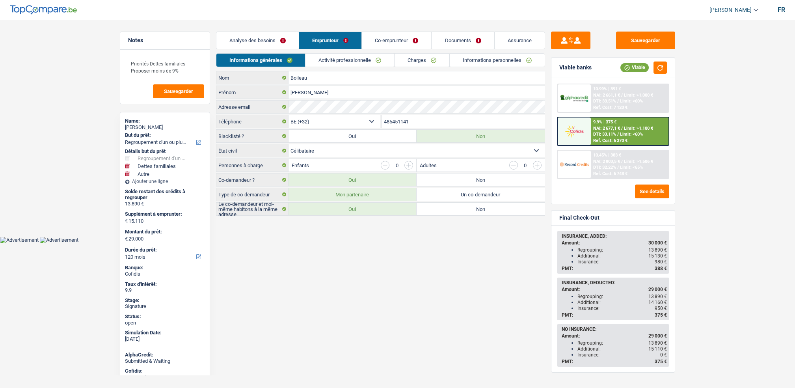
select select "32"
select select "single"
select select "ownerWithMortgage"
select select "BE"
select select "carLoan"
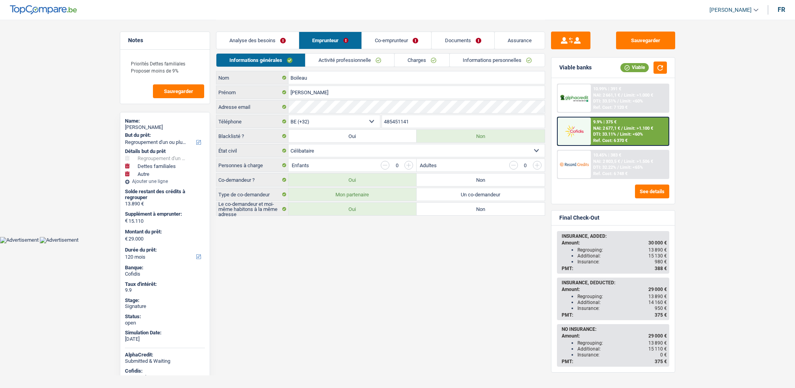
select select "60"
select select "cardOrCredit"
select select "carLoan"
select select "42"
select select "mortgage"
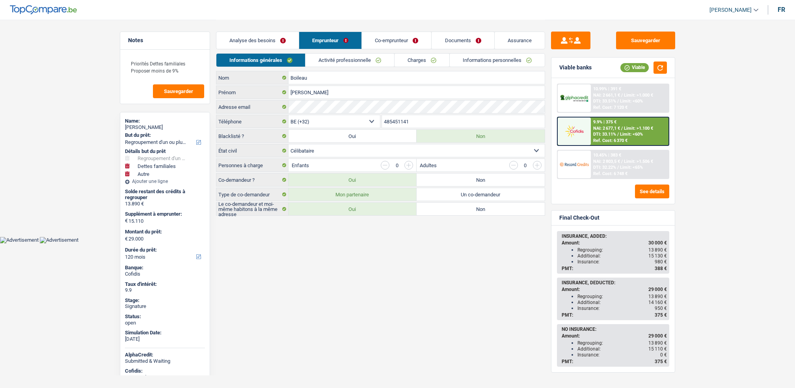
select select "300"
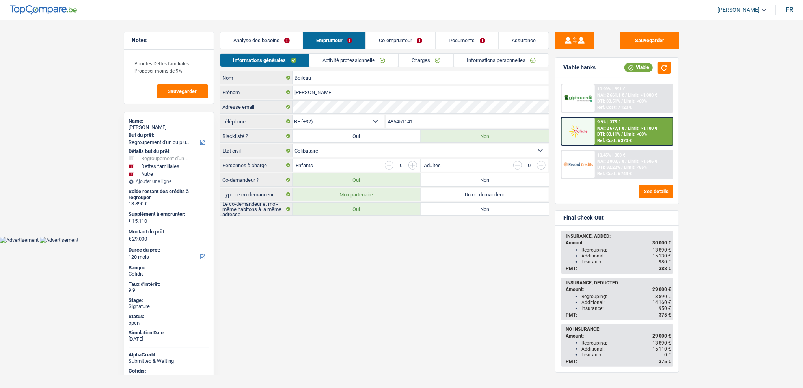
click at [347, 65] on link "Activité professionnelle" at bounding box center [354, 60] width 89 height 13
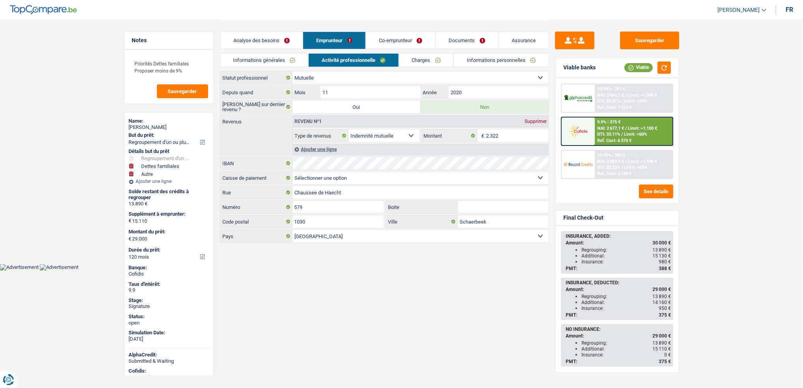
click at [414, 57] on link "Charges" at bounding box center [426, 60] width 55 height 13
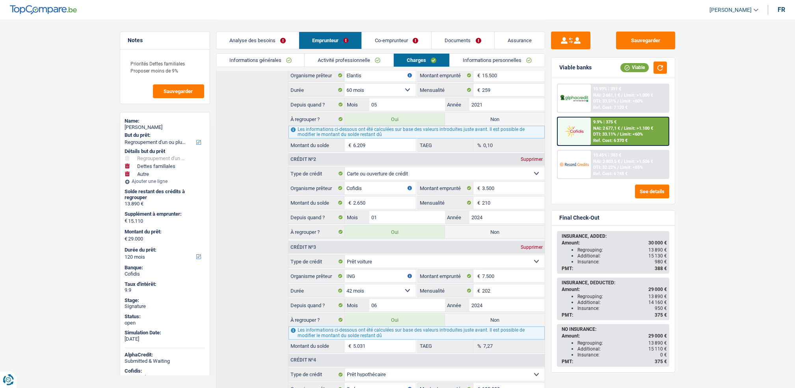
scroll to position [147, 0]
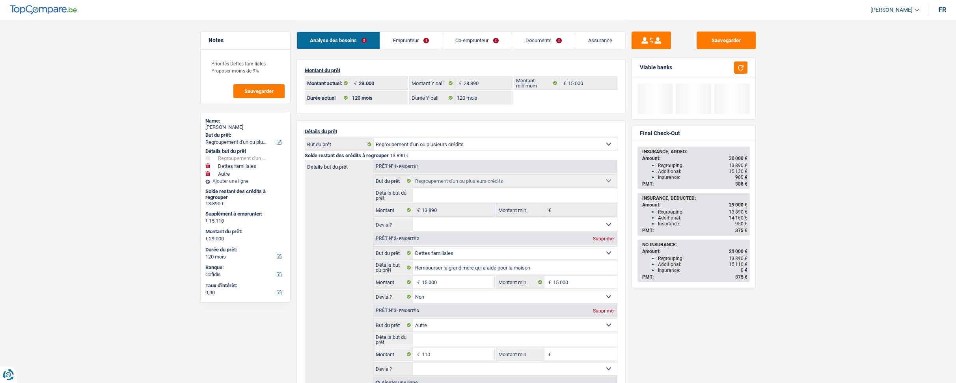
select select "refinancing"
select select "familyDebt"
select select "other"
select select "120"
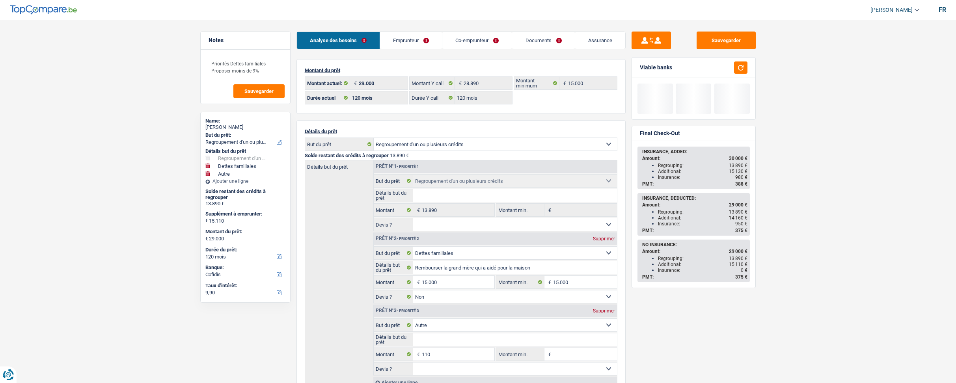
drag, startPoint x: 0, startPoint y: 0, endPoint x: 587, endPoint y: 45, distance: 588.4
click at [587, 45] on link "Assurance" at bounding box center [600, 40] width 50 height 17
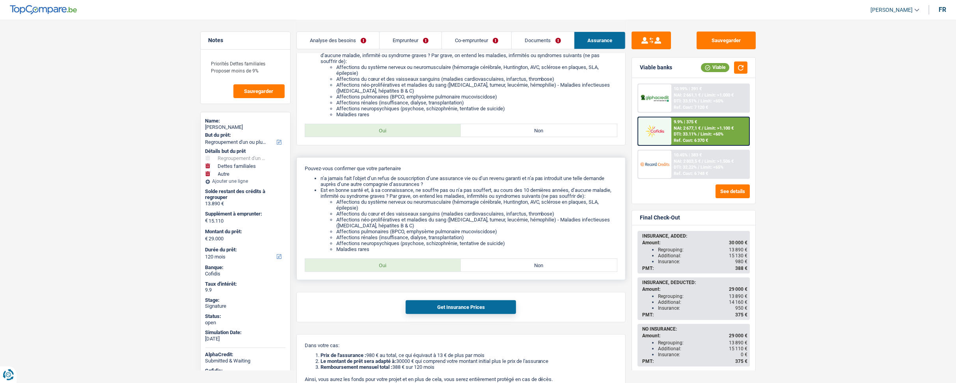
scroll to position [226, 0]
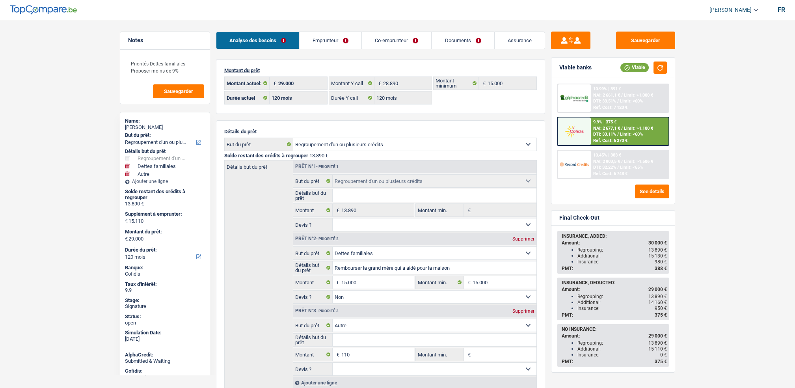
select select "refinancing"
select select "familyDebt"
select select "other"
select select "120"
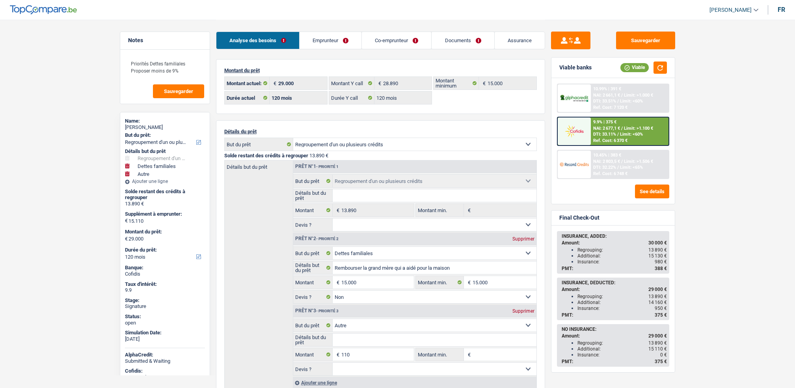
select select "120"
select select "refinancing"
select select "familyDebt"
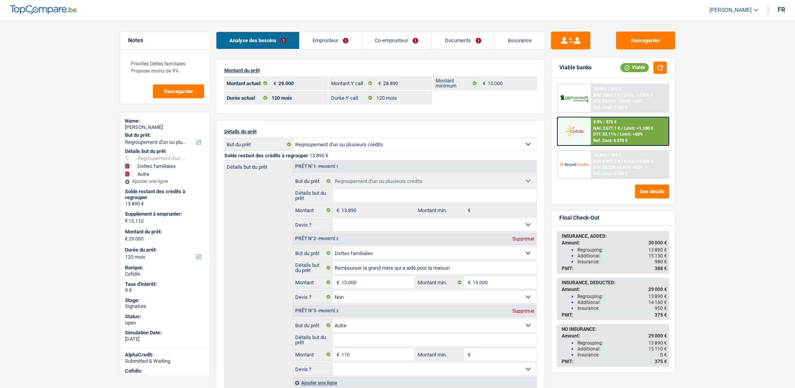
select select "false"
select select "other"
select select "120"
select select "ownerWithMortgage"
select select "BE"
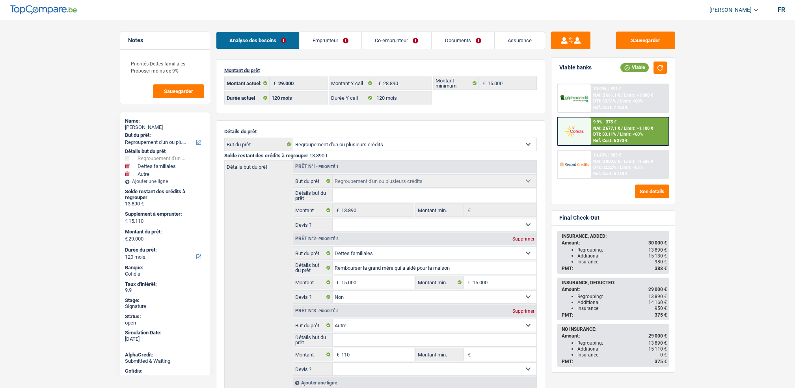
select select "carLoan"
select select "60"
select select "cardOrCredit"
select select "carLoan"
select select "42"
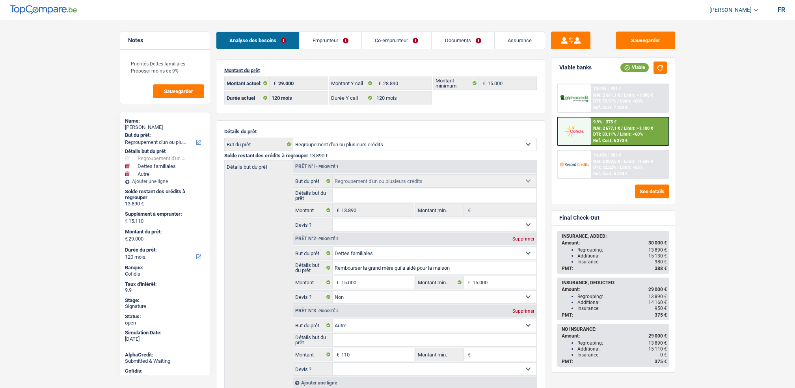
select select "mortgage"
select select "300"
click at [332, 45] on link "Emprunteur" at bounding box center [331, 40] width 62 height 17
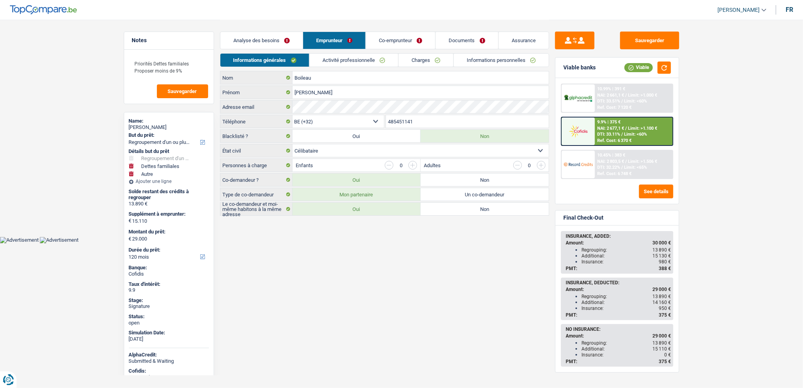
click at [349, 54] on link "Activité professionnelle" at bounding box center [354, 60] width 89 height 13
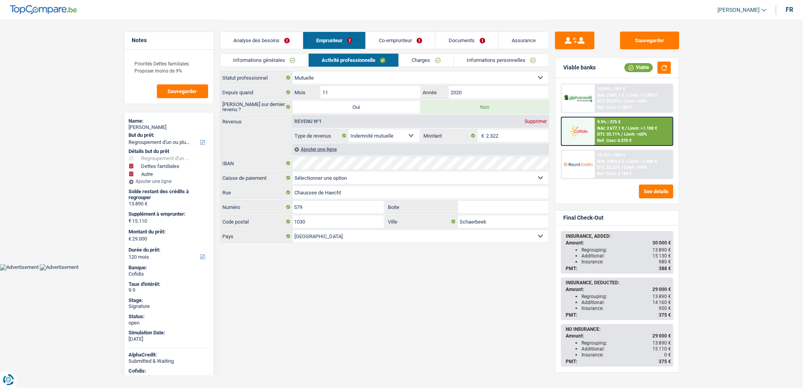
click at [425, 59] on link "Charges" at bounding box center [426, 60] width 55 height 13
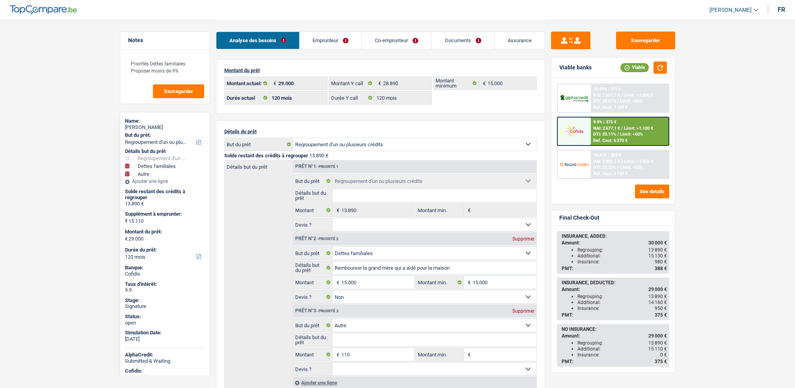
select select "refinancing"
select select "familyDebt"
select select "other"
select select "120"
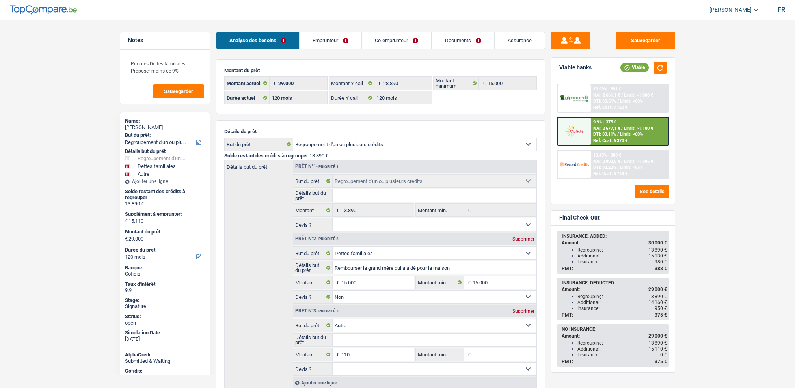
select select "120"
select select "refinancing"
select select "familyDebt"
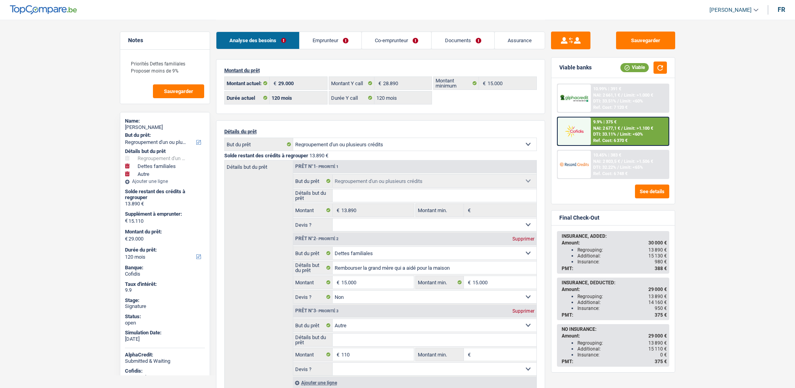
select select "false"
select select "other"
select select "120"
click at [608, 132] on span "DTI: 33.11%" at bounding box center [604, 134] width 23 height 5
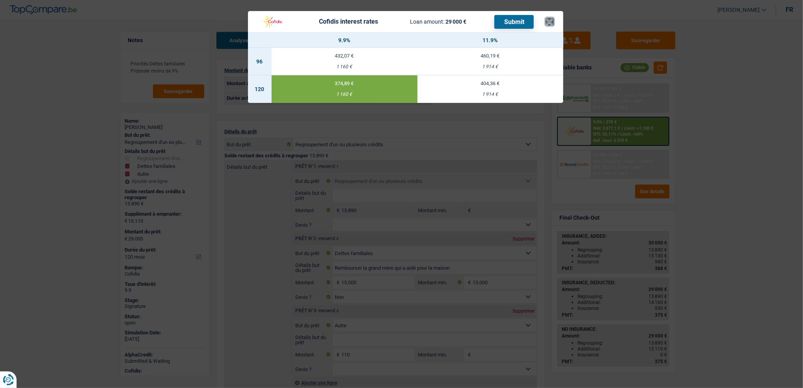
click at [550, 26] on button "×" at bounding box center [550, 22] width 8 height 8
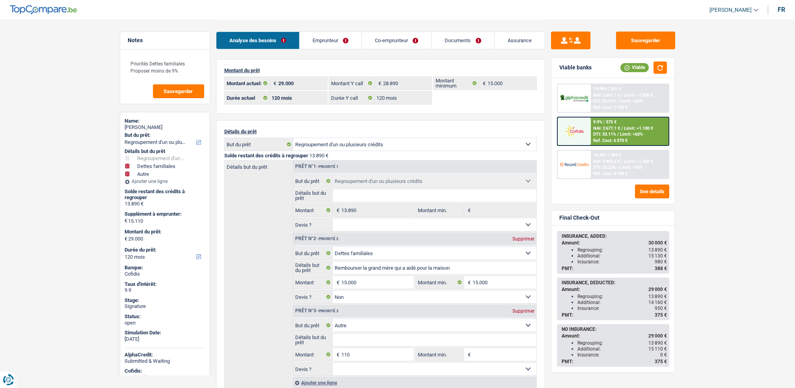
click at [600, 126] on span "NAI: 2 677,1 €" at bounding box center [606, 128] width 27 height 5
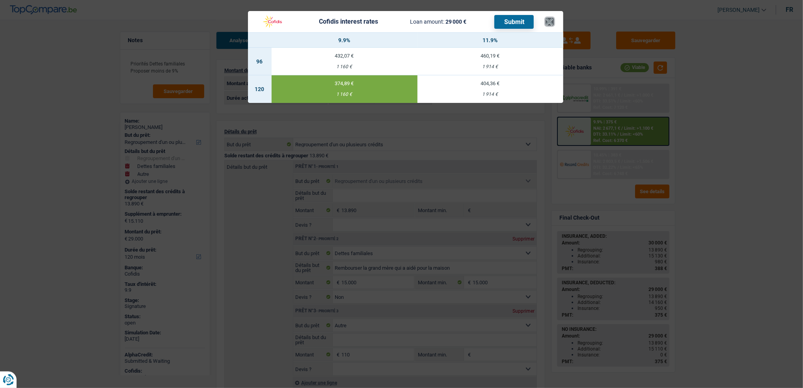
click at [550, 25] on button "×" at bounding box center [550, 22] width 8 height 8
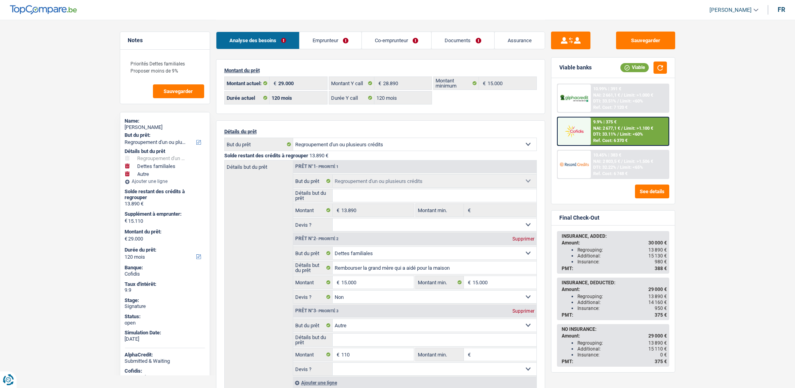
click at [615, 124] on div "9.9% | 375 € NAI: 2 677,1 € / Limit: >1.100 € DTI: 33.11% / Limit: <60% Ref. Co…" at bounding box center [630, 132] width 78 height 28
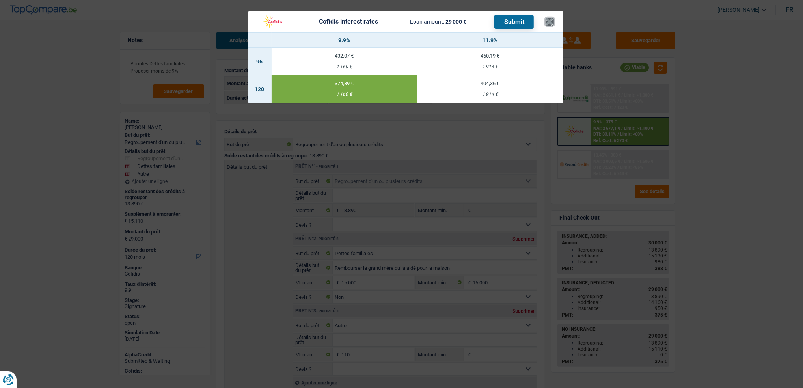
click at [548, 21] on button "×" at bounding box center [550, 22] width 8 height 8
